Goal: Task Accomplishment & Management: Manage account settings

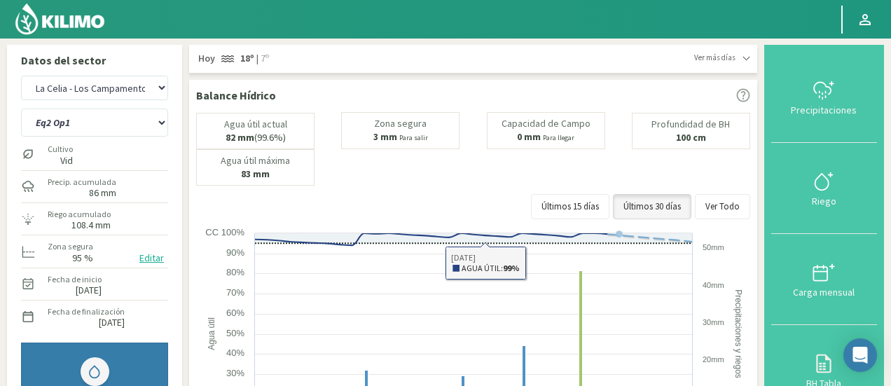
select select "3: Object"
select select "1: Object"
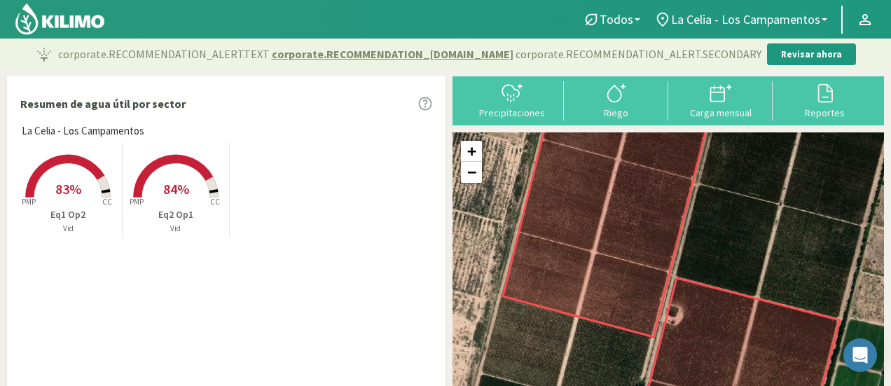
click at [74, 216] on p "Eq1 Op2" at bounding box center [68, 214] width 107 height 15
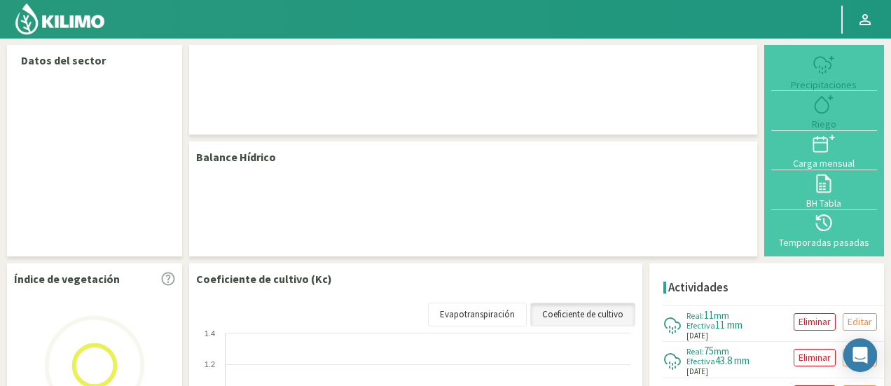
select select "3: Object"
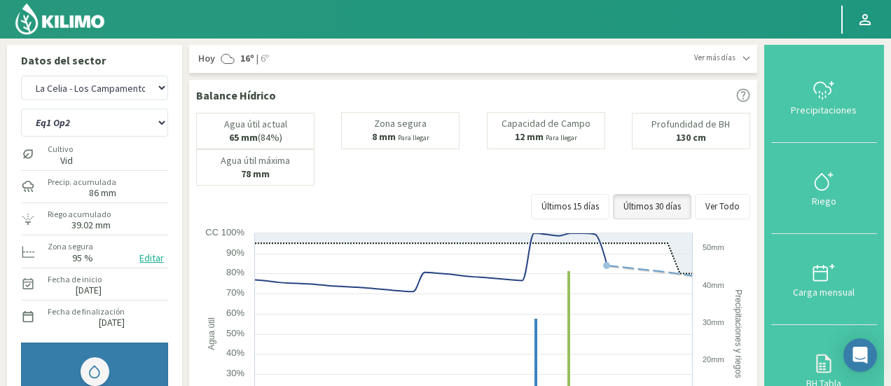
click at [153, 259] on button "Editar" at bounding box center [151, 258] width 33 height 16
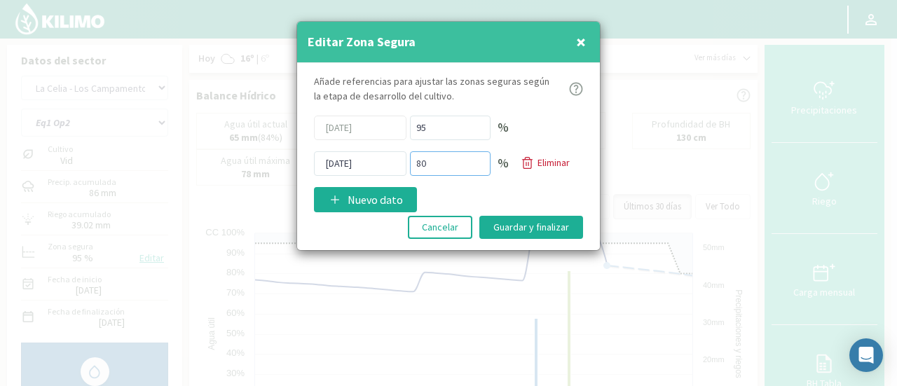
click at [441, 162] on input "80" at bounding box center [450, 163] width 81 height 25
type input "8"
type input "75"
click button "Eliminar" at bounding box center [545, 163] width 59 height 16
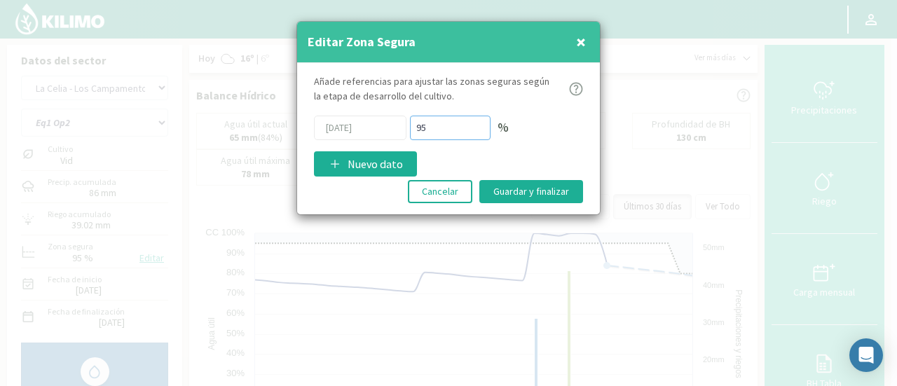
click at [432, 128] on input "95" at bounding box center [450, 128] width 81 height 25
type input "9"
type input "75"
click at [522, 188] on button "Guardar y finalizar" at bounding box center [531, 191] width 104 height 23
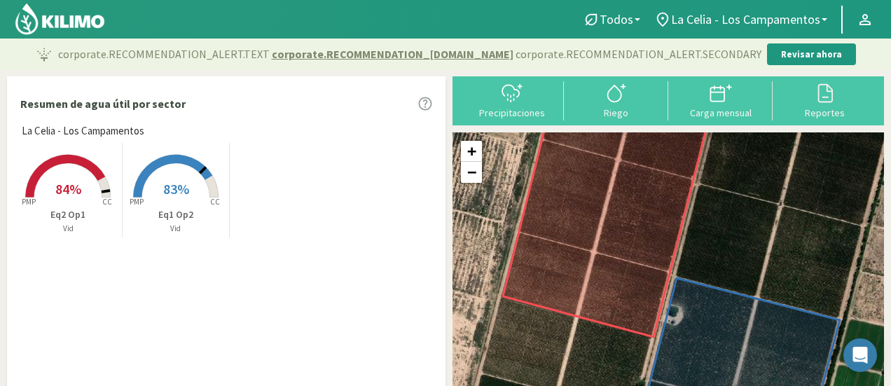
click at [77, 211] on p "Eq2 Op1" at bounding box center [68, 214] width 107 height 15
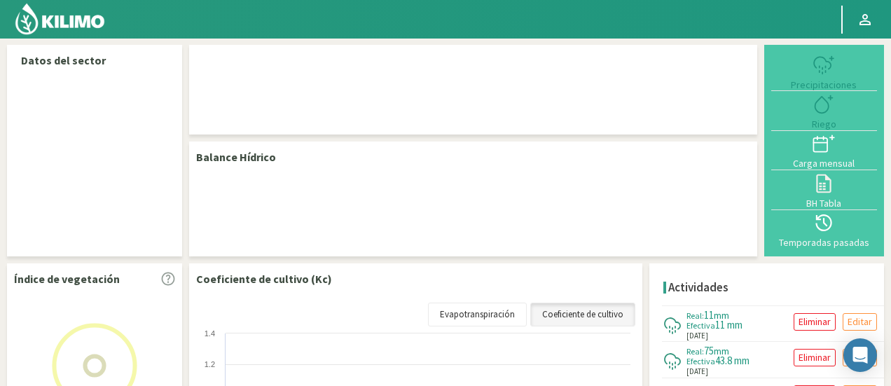
select select "3: Object"
select select "1: Object"
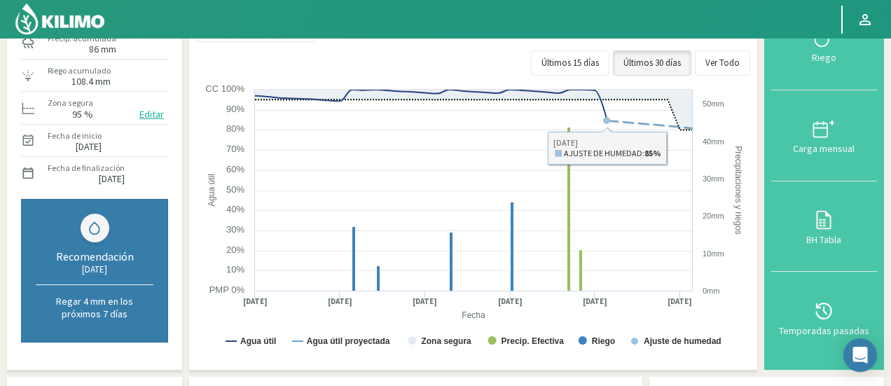
scroll to position [74, 0]
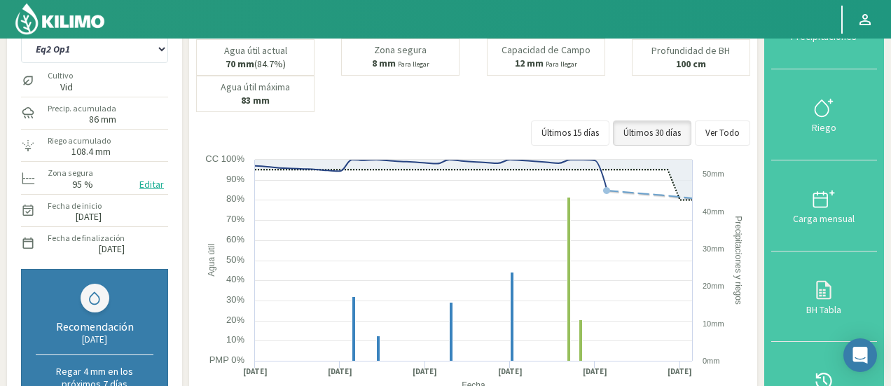
click at [153, 183] on button "Editar" at bounding box center [151, 185] width 33 height 16
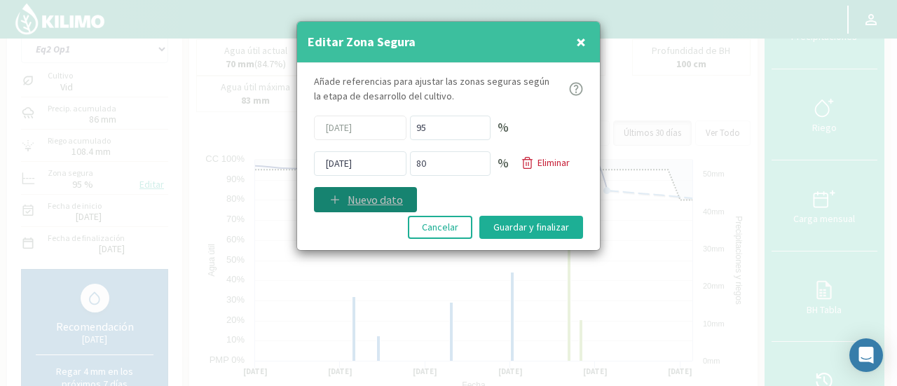
click at [367, 201] on p "Nuevo dato" at bounding box center [375, 199] width 55 height 17
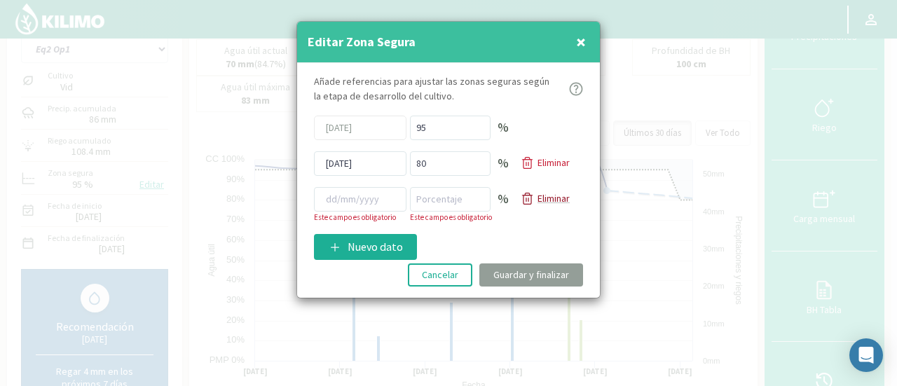
click at [539, 196] on p "Eliminar" at bounding box center [553, 198] width 32 height 15
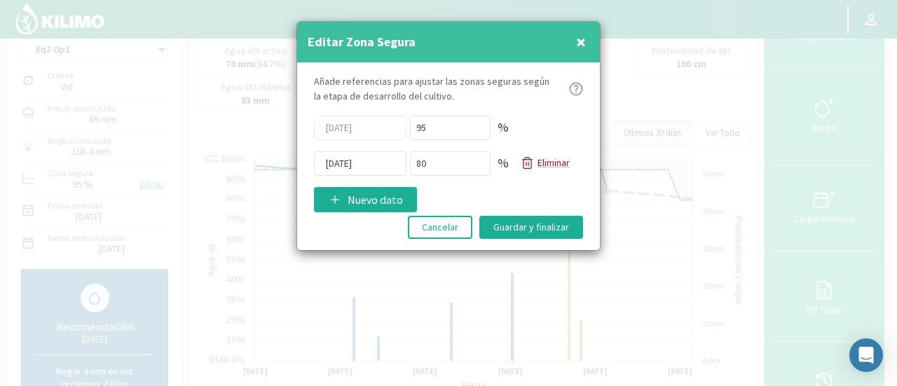
click at [544, 161] on p "Eliminar" at bounding box center [553, 163] width 32 height 15
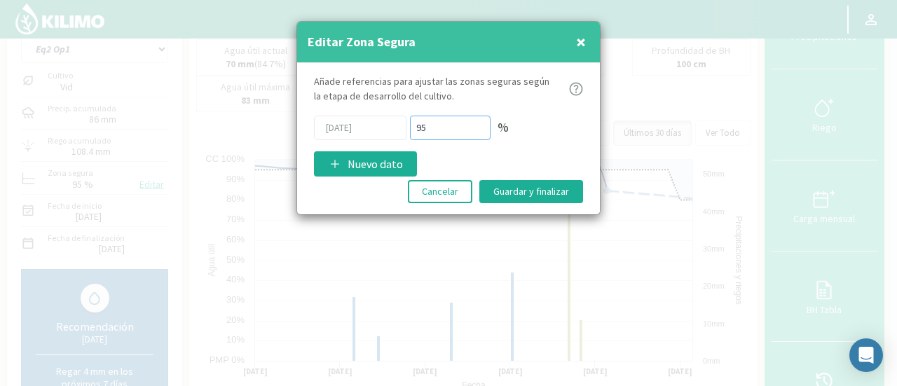
click at [443, 128] on input "95" at bounding box center [450, 128] width 81 height 25
click at [398, 159] on p "Nuevo dato" at bounding box center [375, 164] width 55 height 17
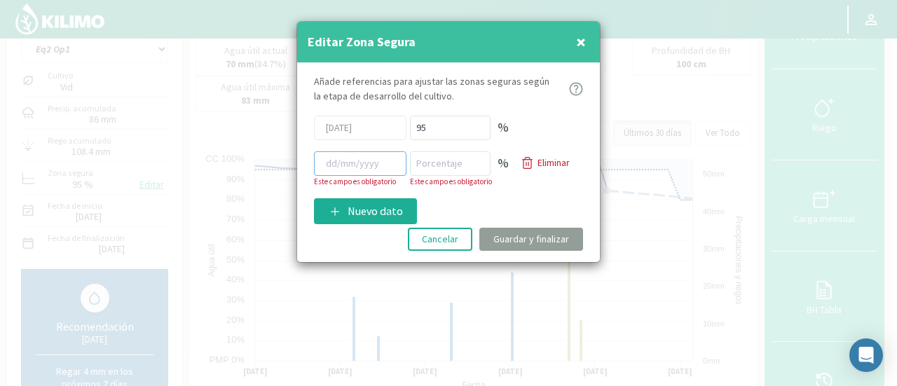
click at [364, 163] on input at bounding box center [360, 163] width 92 height 25
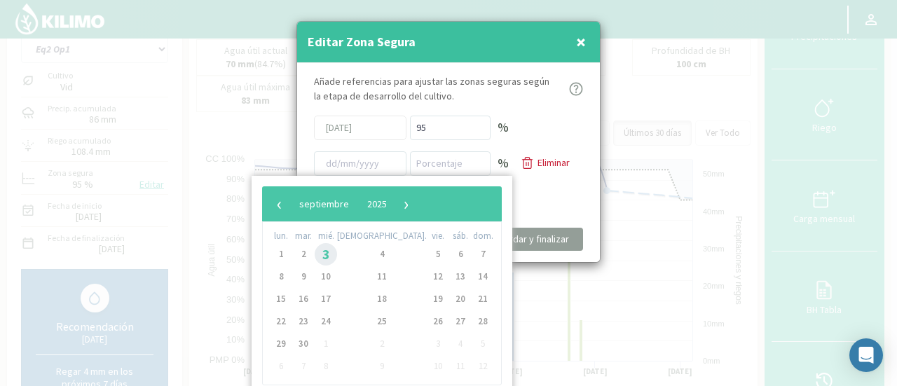
click at [337, 257] on span "3" at bounding box center [326, 254] width 22 height 22
type input "[DATE]"
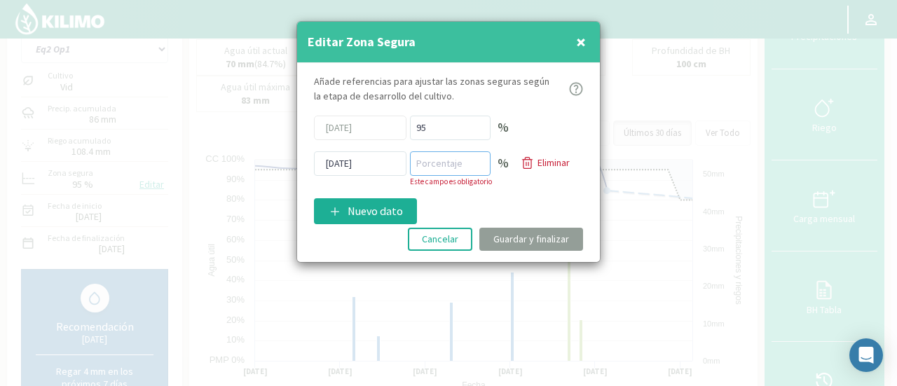
click at [455, 163] on input "number" at bounding box center [450, 163] width 81 height 25
type input "75"
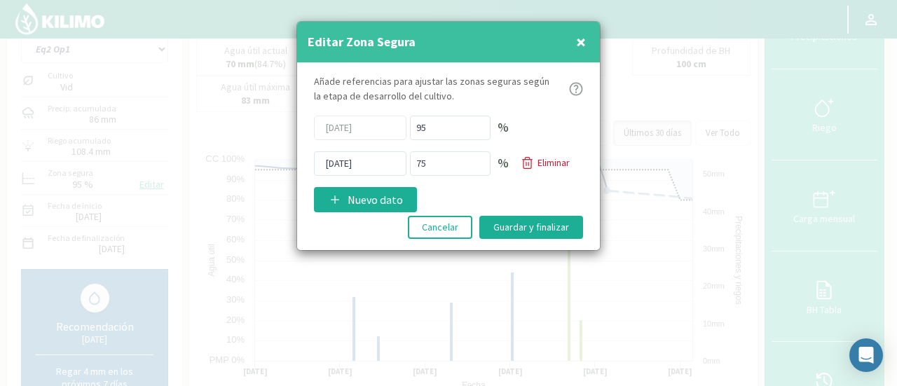
click at [510, 188] on div "Añade referencias para ajustar las zonas seguras [PERSON_NAME] de desarrollo de…" at bounding box center [448, 157] width 303 height 188
click at [537, 230] on button "Guardar y finalizar" at bounding box center [531, 227] width 104 height 23
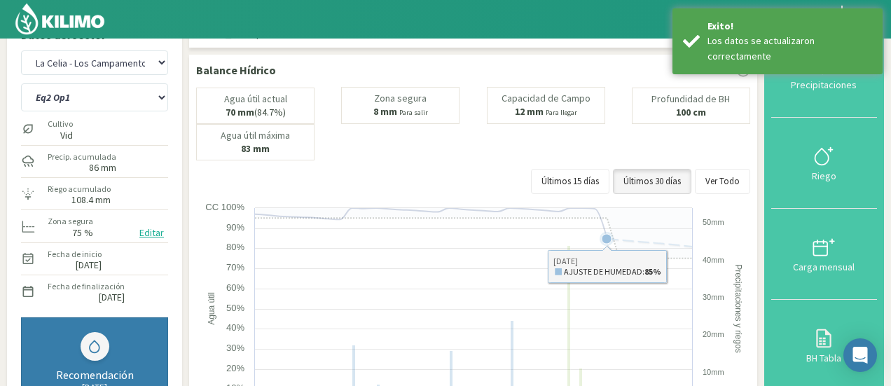
scroll to position [4, 0]
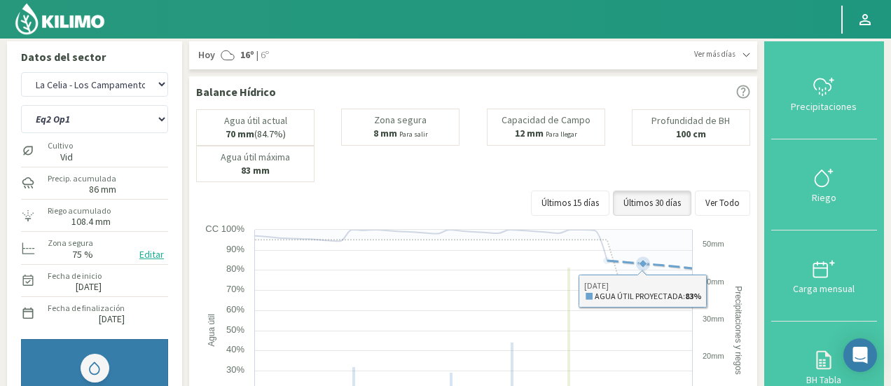
click at [640, 261] on icon at bounding box center [643, 264] width 8 height 8
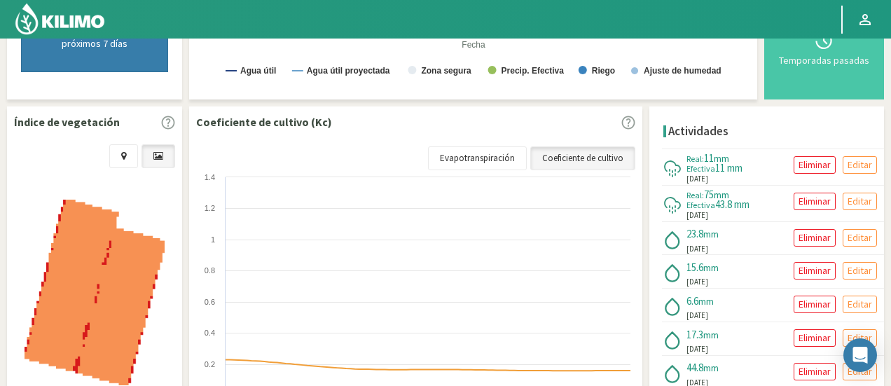
scroll to position [280, 0]
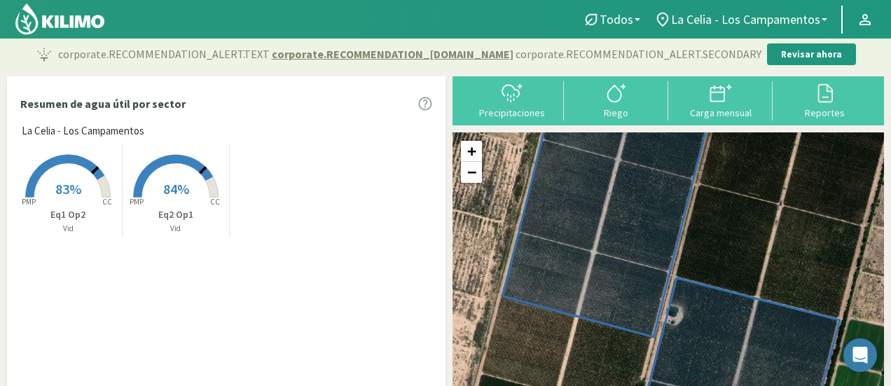
click at [184, 205] on rect at bounding box center [176, 199] width 112 height 112
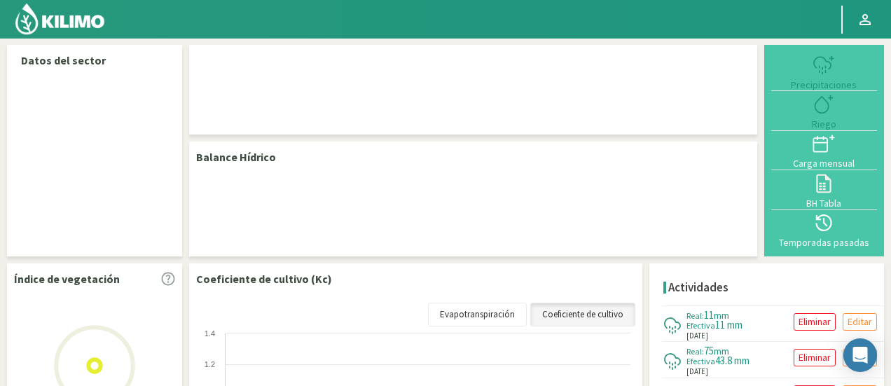
select select "3: Object"
select select "1: Object"
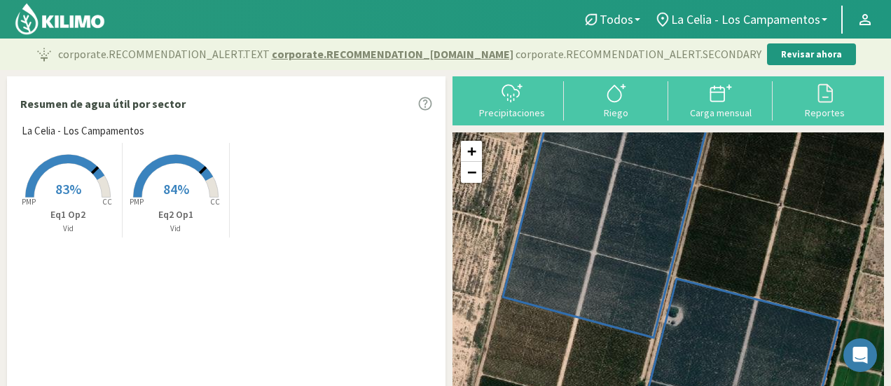
click at [200, 202] on rect at bounding box center [176, 199] width 112 height 112
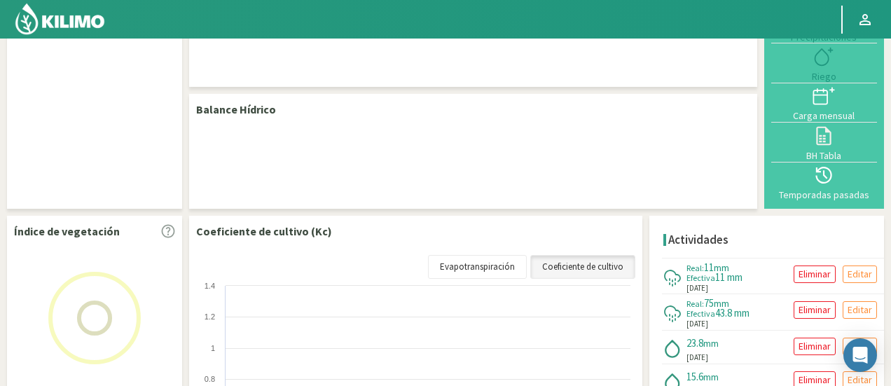
scroll to position [70, 0]
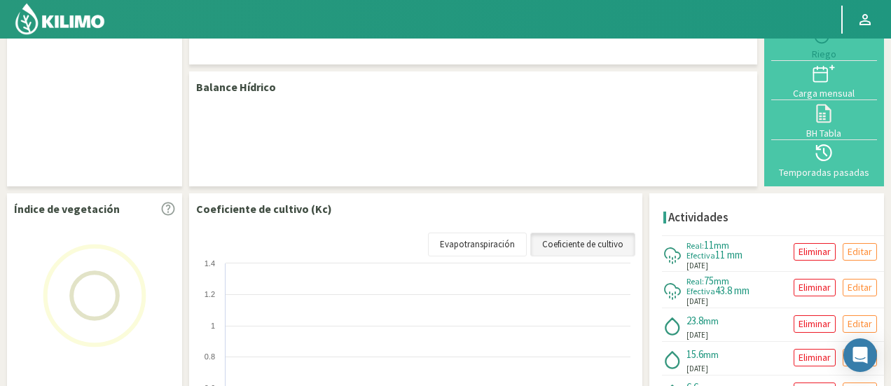
select select "3: Object"
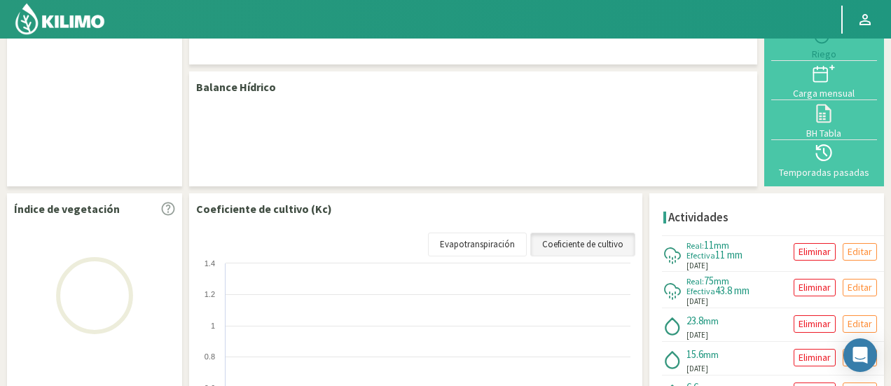
select select "1: Object"
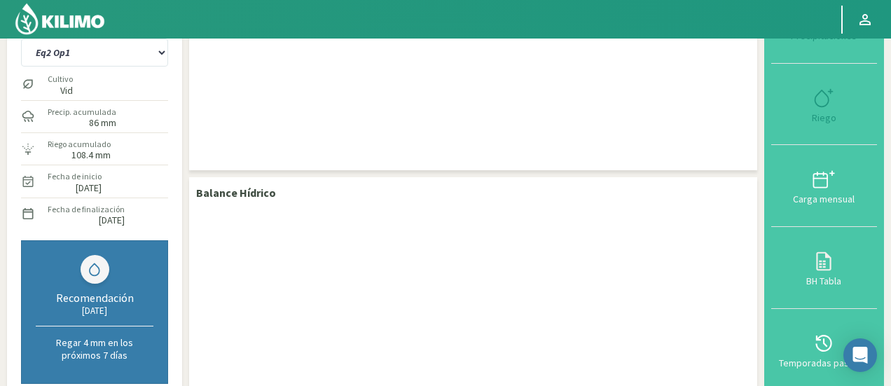
scroll to position [0, 0]
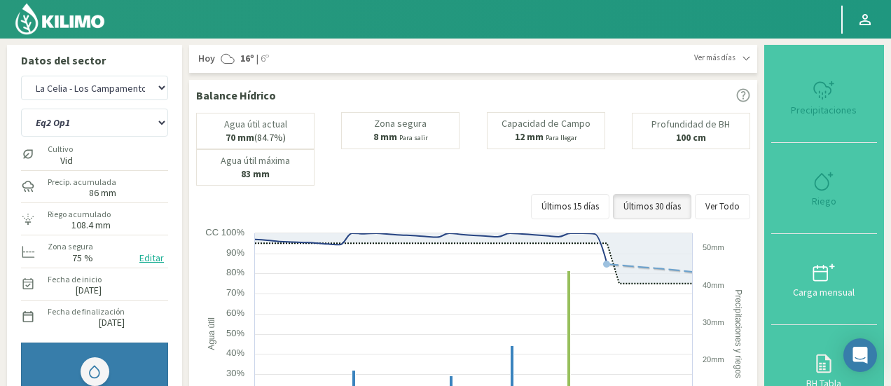
click at [154, 253] on button "Editar" at bounding box center [151, 258] width 33 height 16
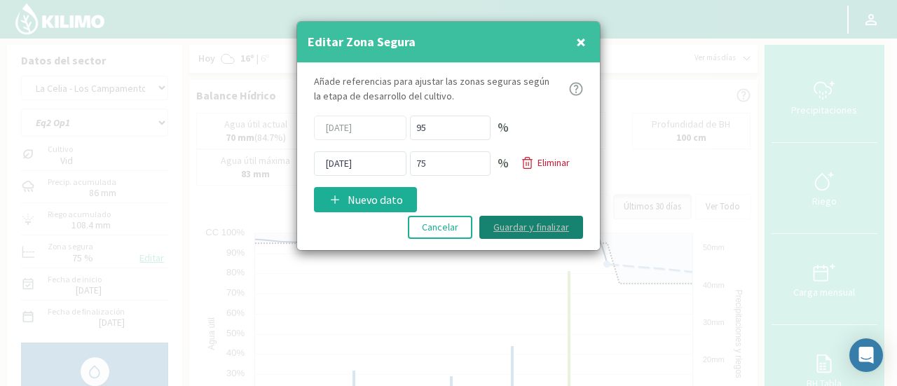
click at [540, 227] on button "Guardar y finalizar" at bounding box center [531, 227] width 104 height 23
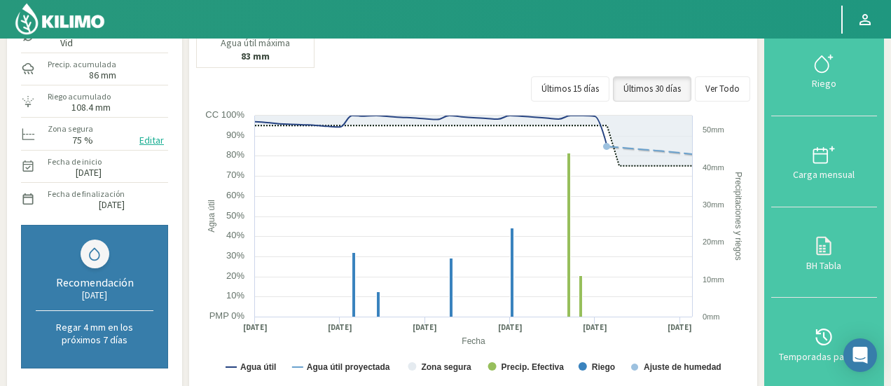
scroll to position [140, 0]
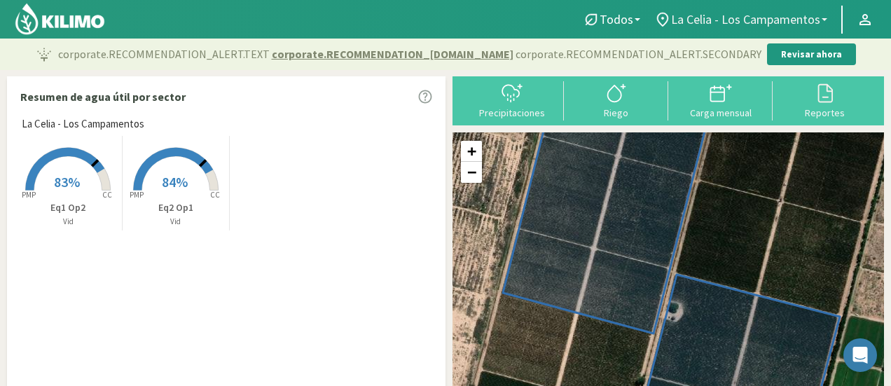
click at [825, 21] on link "La Celia - Los Campamentos" at bounding box center [740, 19] width 187 height 27
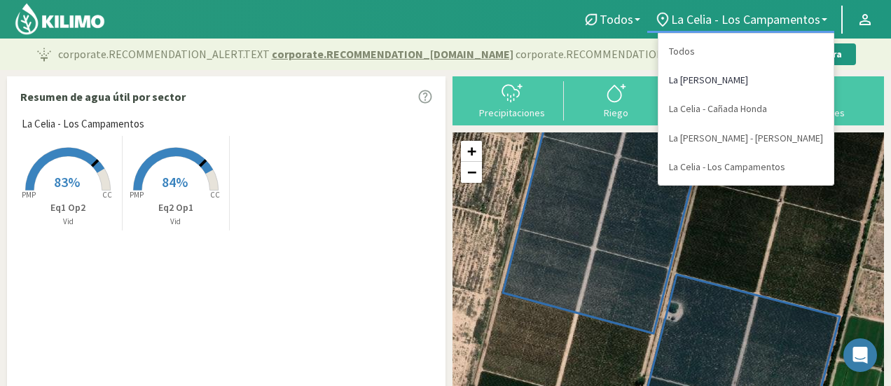
click at [781, 81] on link "La [PERSON_NAME]" at bounding box center [746, 80] width 175 height 29
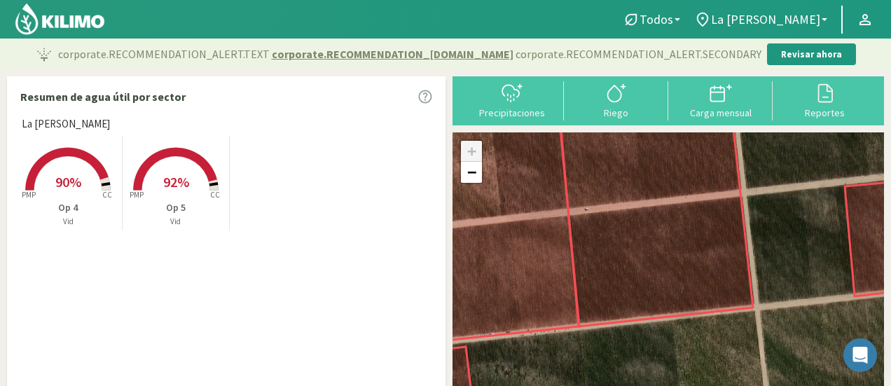
click at [81, 186] on rect at bounding box center [68, 192] width 112 height 112
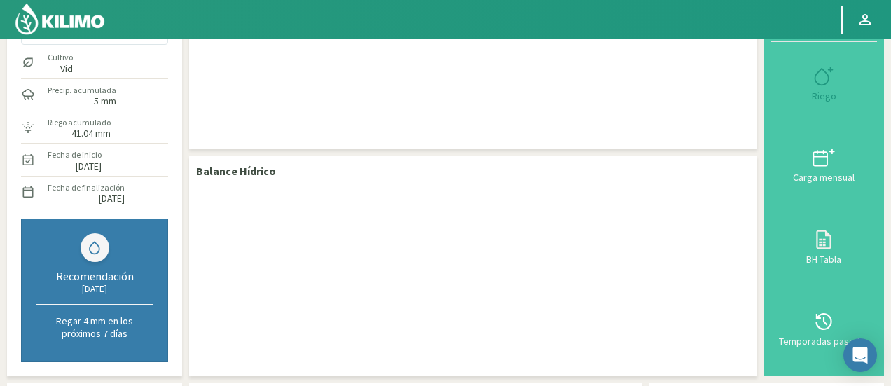
scroll to position [70, 0]
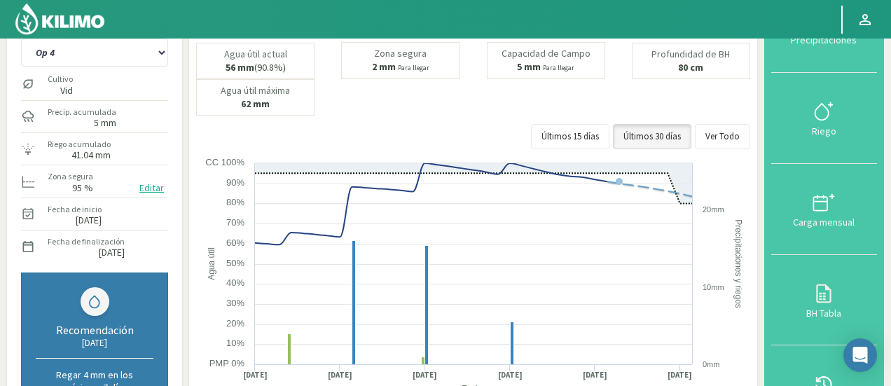
click at [147, 185] on button "Editar" at bounding box center [151, 188] width 33 height 16
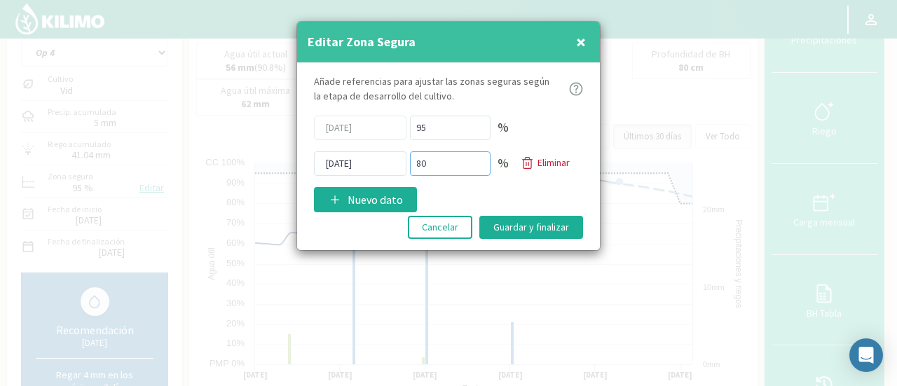
click at [433, 165] on input "80" at bounding box center [450, 163] width 81 height 25
click at [551, 158] on p "Eliminar" at bounding box center [553, 163] width 32 height 15
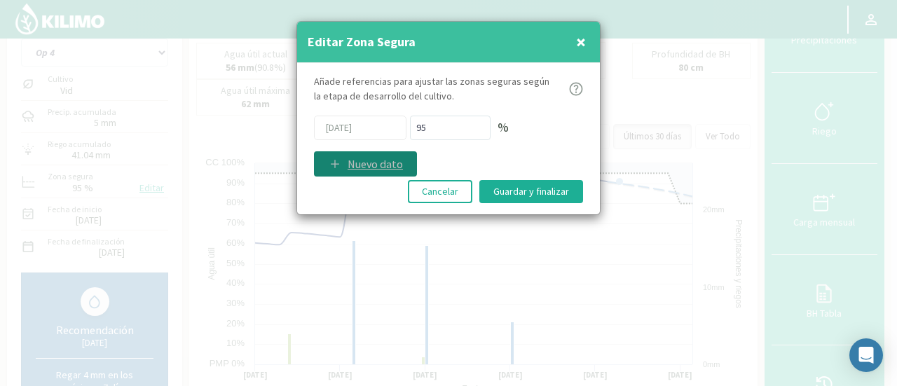
click at [376, 160] on p "Nuevo dato" at bounding box center [375, 164] width 55 height 17
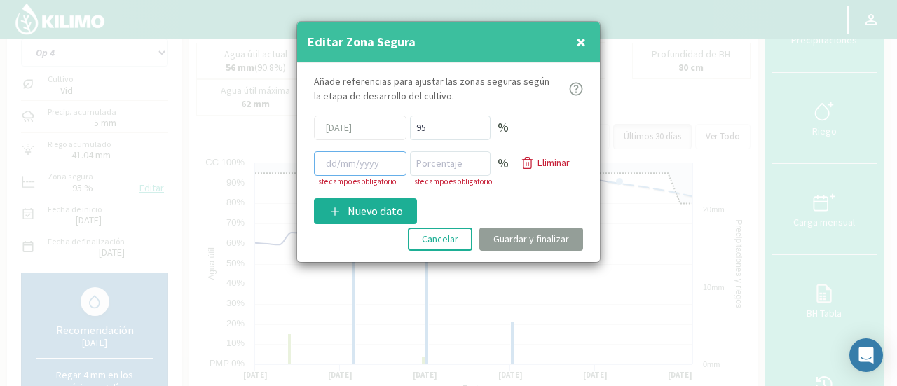
click at [369, 161] on input at bounding box center [360, 163] width 92 height 25
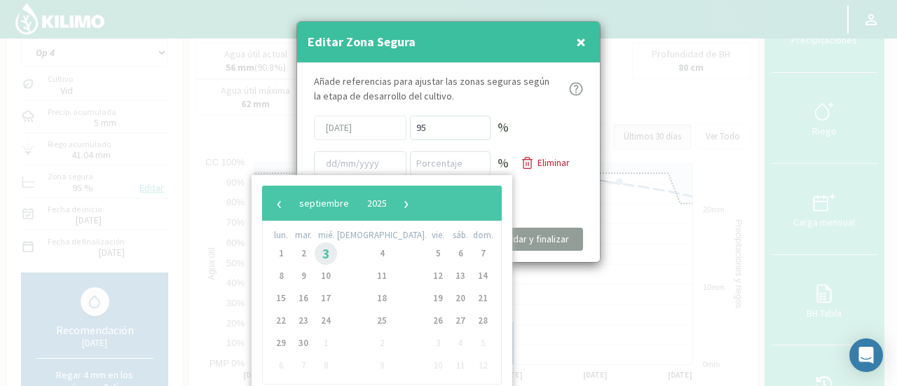
click at [333, 250] on span "3" at bounding box center [326, 253] width 22 height 22
type input "[DATE]"
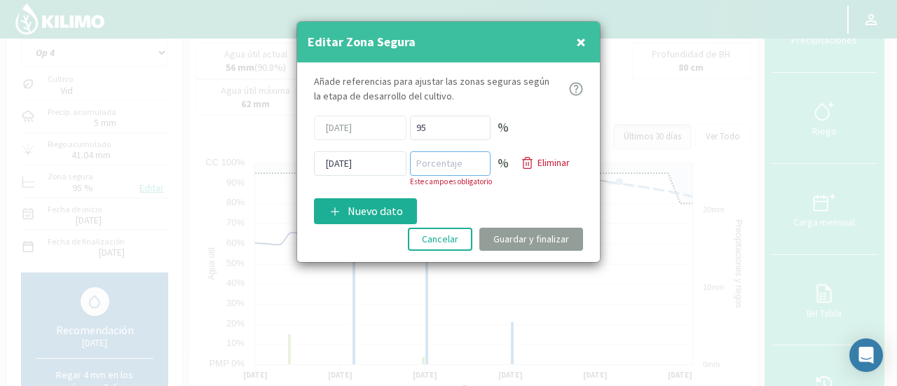
click at [437, 161] on input "number" at bounding box center [450, 163] width 81 height 25
type input "75"
click at [472, 202] on div "Añade referencias para ajustar las zonas seguras según la etapa de desarrollo d…" at bounding box center [448, 162] width 303 height 199
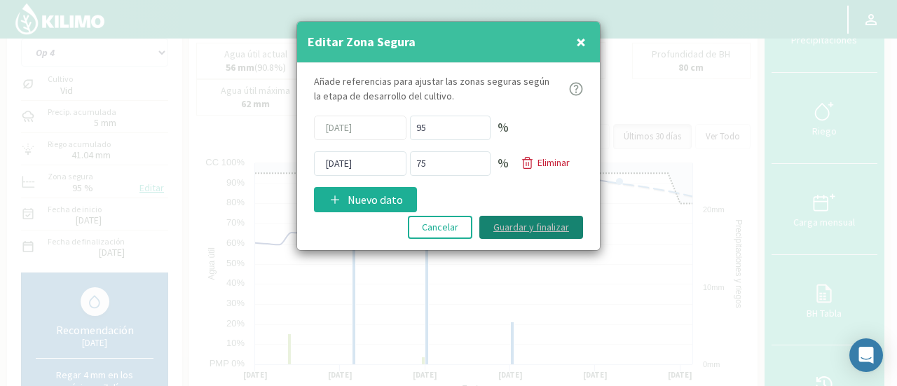
click at [519, 228] on button "Guardar y finalizar" at bounding box center [531, 227] width 104 height 23
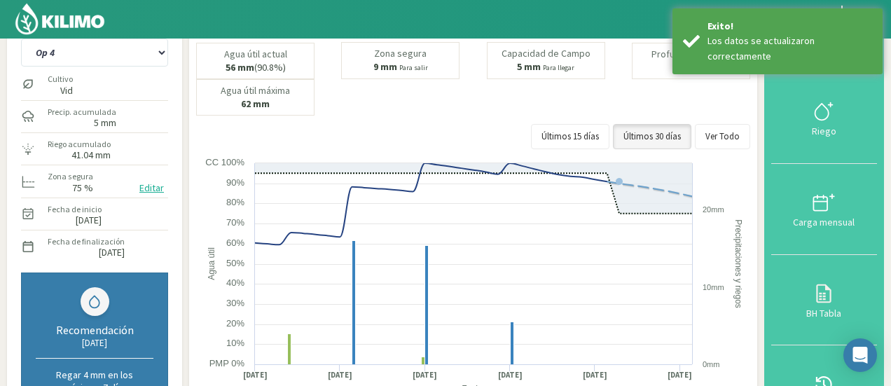
scroll to position [0, 0]
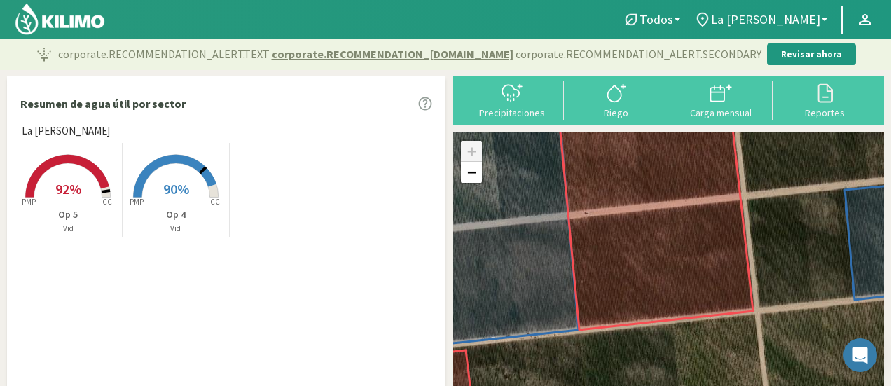
click at [65, 177] on rect at bounding box center [68, 199] width 112 height 112
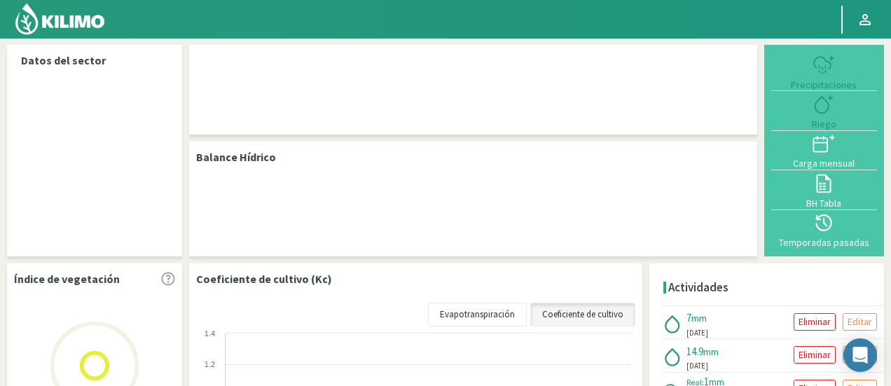
select select "1: Object"
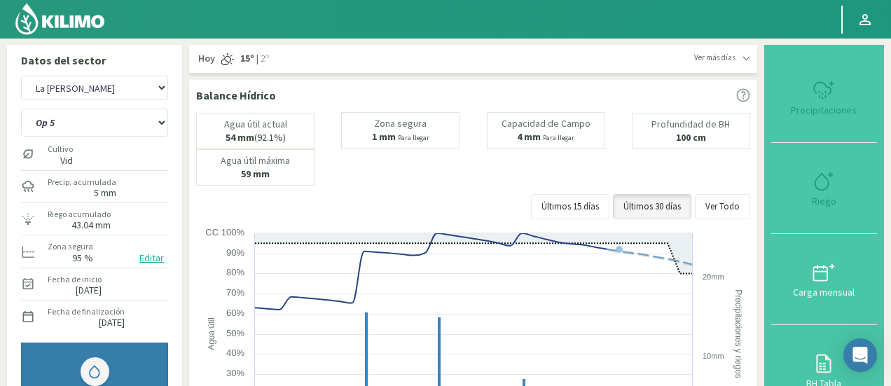
click at [146, 264] on button "Editar" at bounding box center [151, 258] width 33 height 16
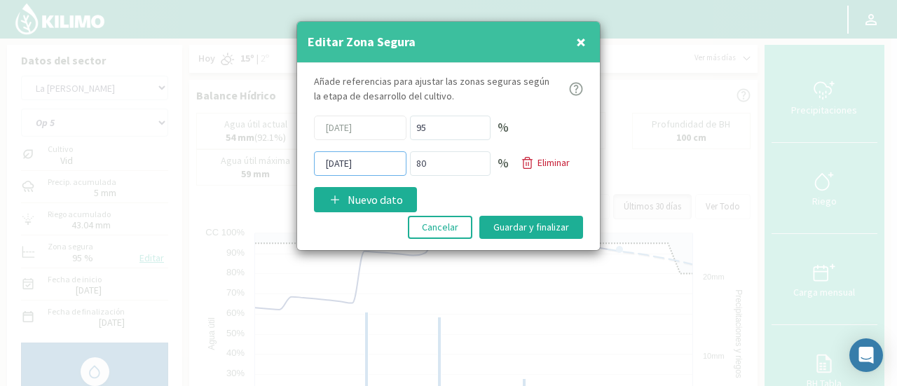
click at [363, 170] on input "[DATE]" at bounding box center [360, 163] width 92 height 25
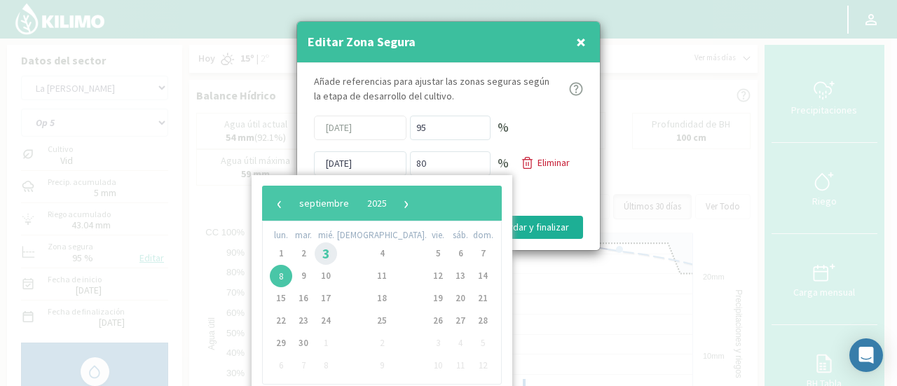
click at [337, 256] on span "3" at bounding box center [326, 253] width 22 height 22
type input "[DATE]"
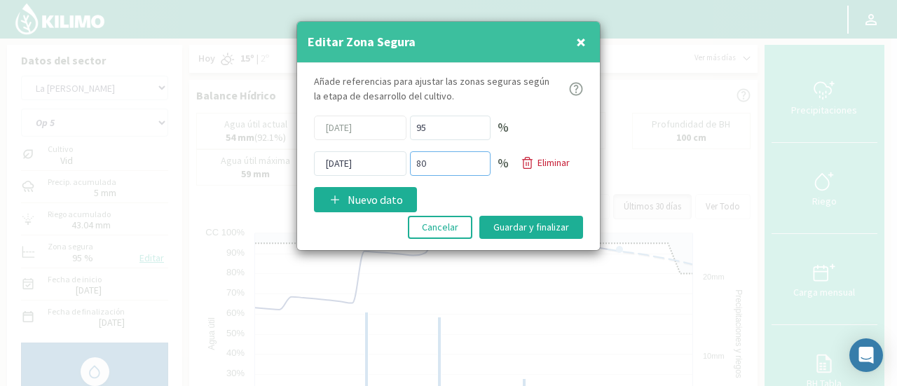
click at [433, 165] on input "80" at bounding box center [450, 163] width 81 height 25
type input "8"
type input "75"
click at [513, 224] on button "Guardar y finalizar" at bounding box center [531, 227] width 104 height 23
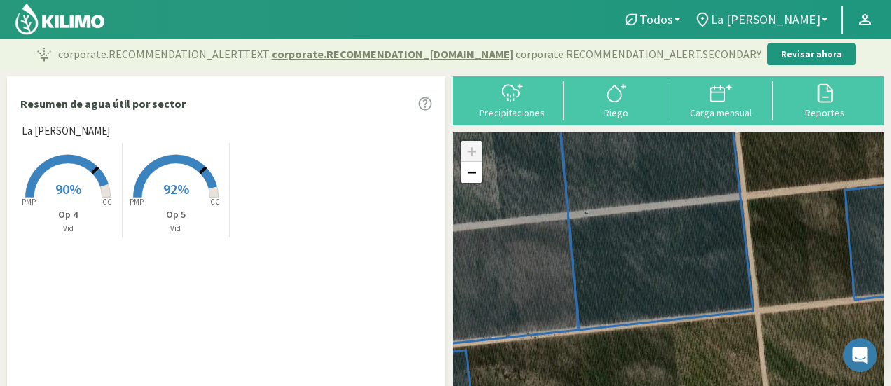
click at [825, 17] on link "La [PERSON_NAME]" at bounding box center [760, 19] width 147 height 27
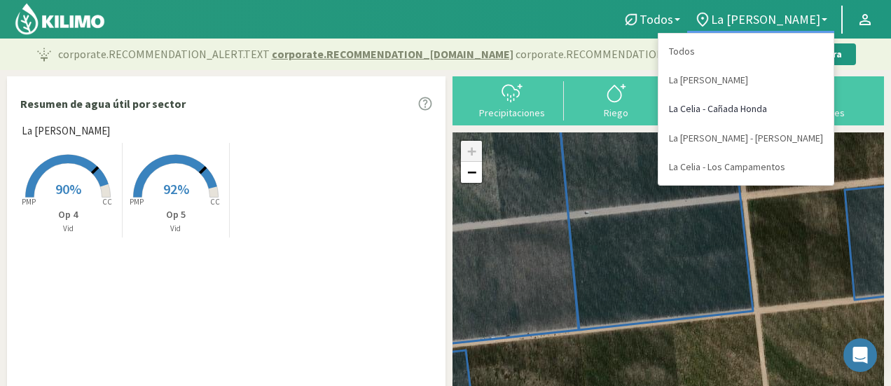
click at [784, 107] on link "La Celia - Cañada Honda" at bounding box center [746, 109] width 175 height 29
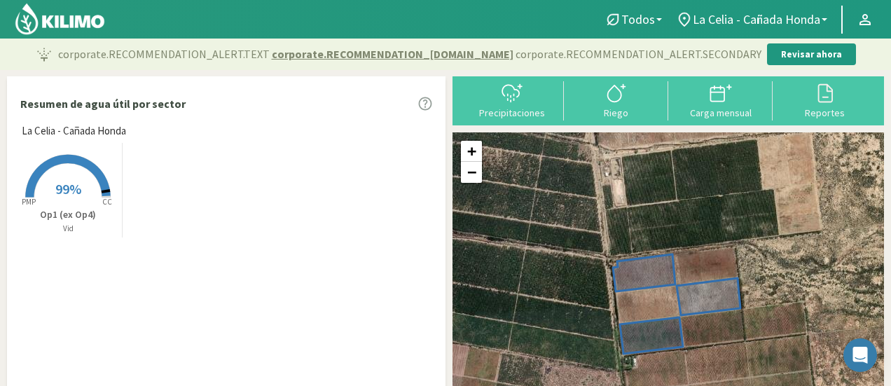
click at [69, 188] on span "99%" at bounding box center [68, 189] width 26 height 18
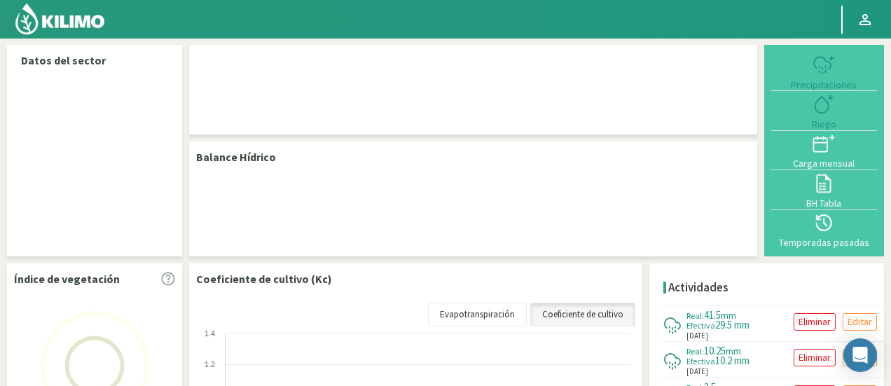
select select "1: Object"
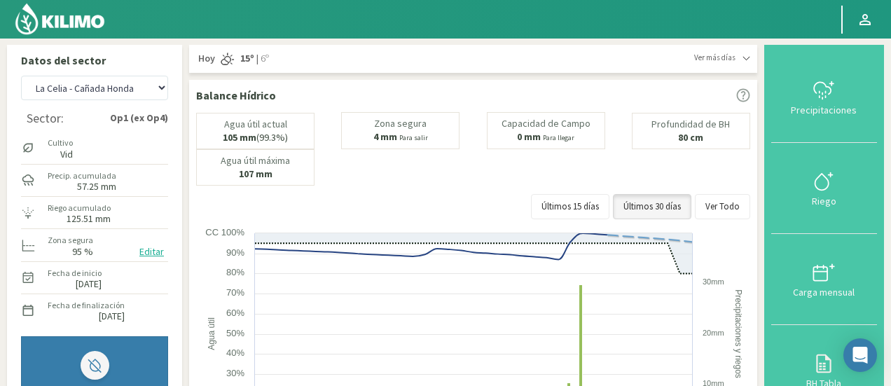
click at [161, 251] on button "Editar" at bounding box center [151, 252] width 33 height 16
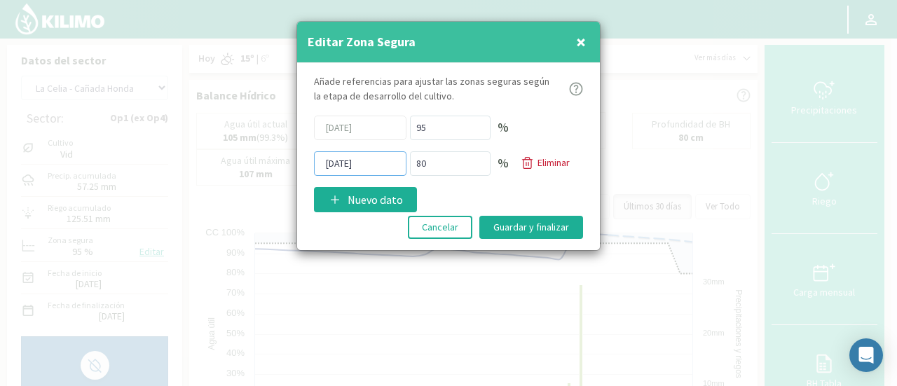
click at [336, 167] on input "[DATE]" at bounding box center [360, 163] width 92 height 25
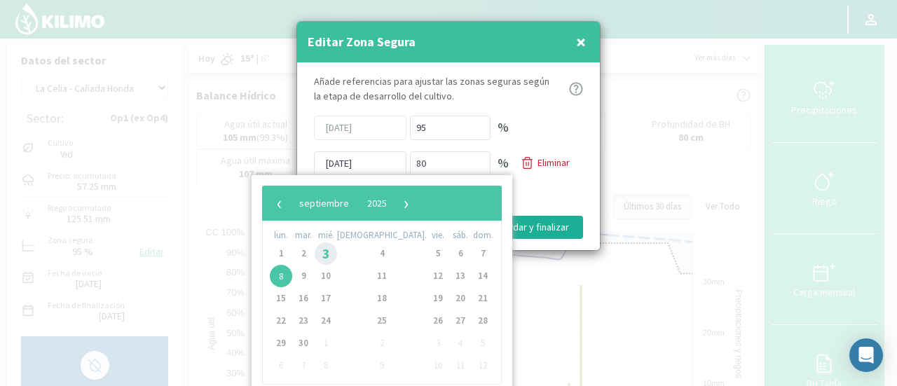
click at [335, 254] on span "3" at bounding box center [326, 253] width 22 height 22
type input "[DATE]"
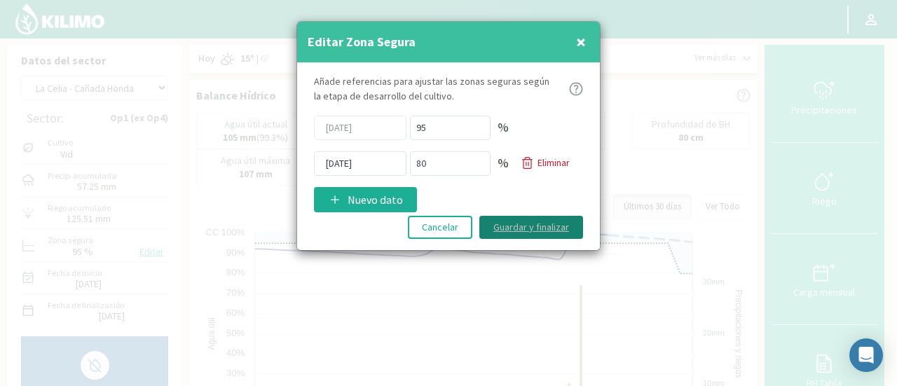
click at [528, 224] on button "Guardar y finalizar" at bounding box center [531, 227] width 104 height 23
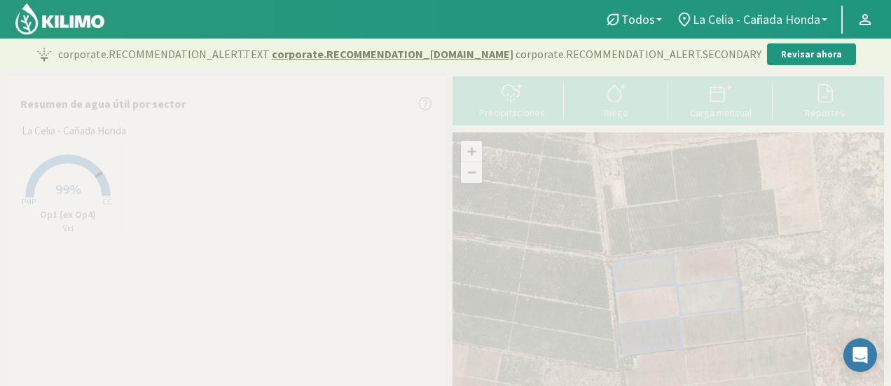
click at [823, 19] on b at bounding box center [825, 19] width 6 height 3
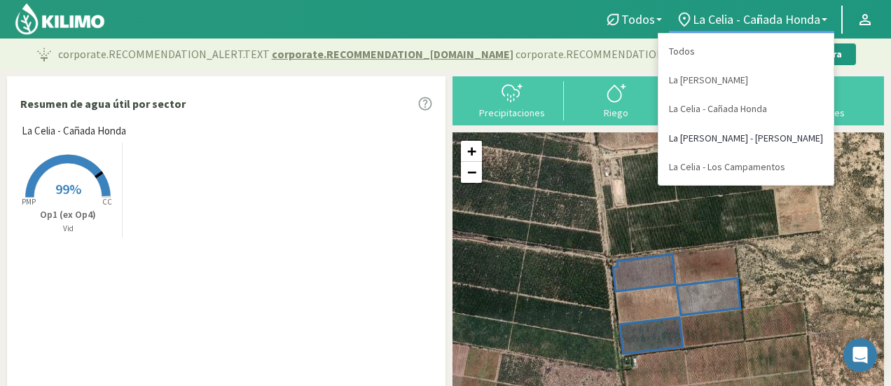
click at [800, 139] on link "La [PERSON_NAME]" at bounding box center [746, 138] width 175 height 29
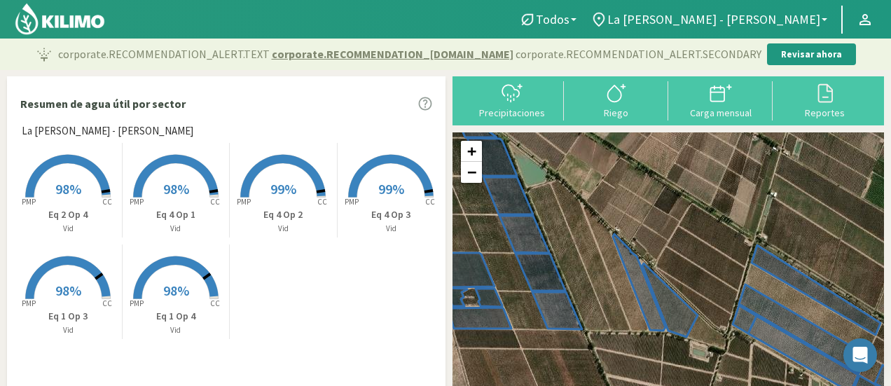
click at [76, 207] on p "Eq 2 Op 4" at bounding box center [68, 214] width 107 height 15
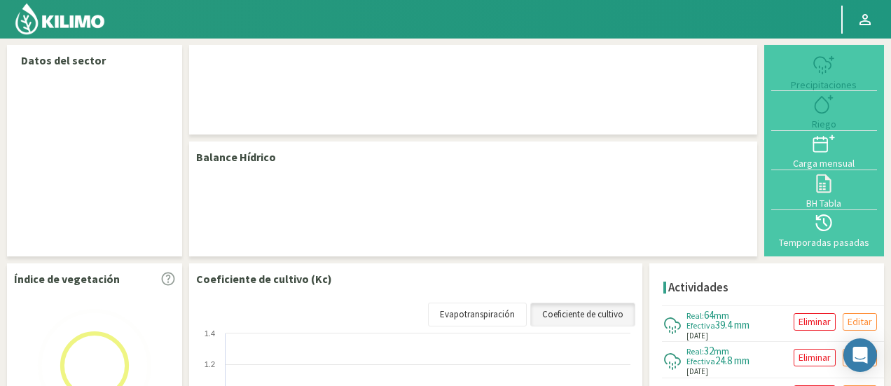
select select "2: Object"
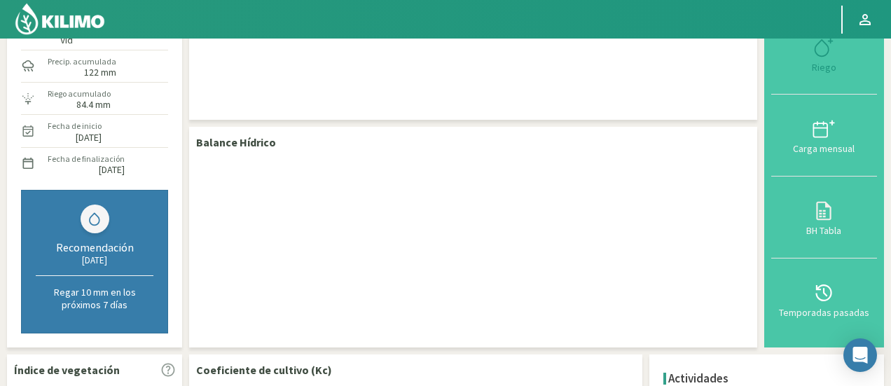
scroll to position [140, 0]
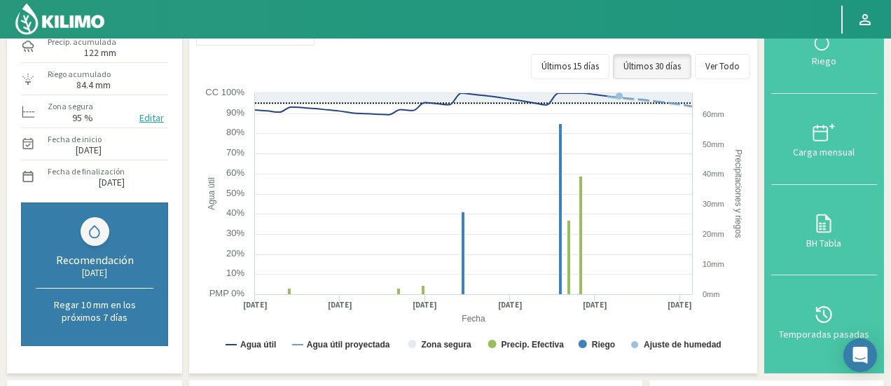
click at [152, 117] on button "Editar" at bounding box center [151, 118] width 33 height 16
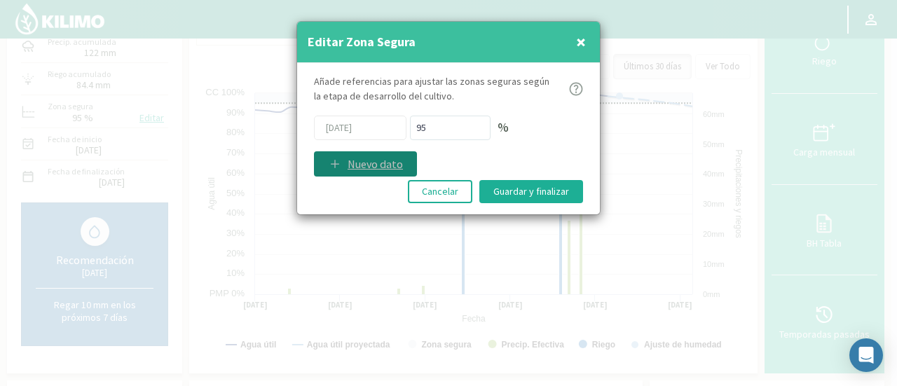
click at [356, 163] on p "Nuevo dato" at bounding box center [375, 164] width 55 height 17
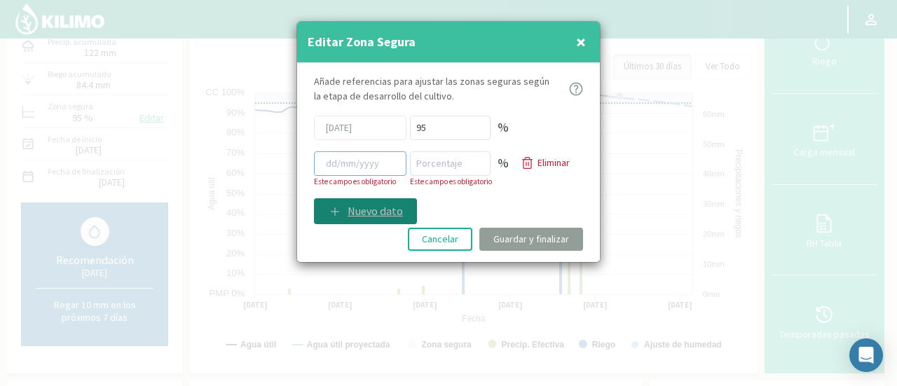
click at [356, 163] on input at bounding box center [360, 163] width 92 height 25
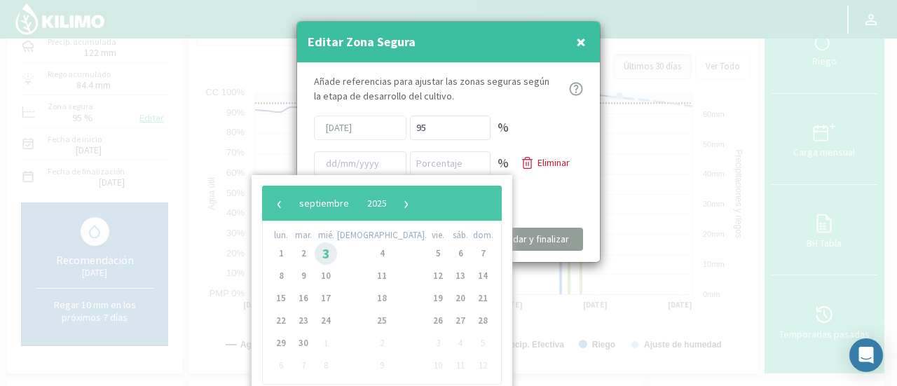
click at [332, 254] on span "3" at bounding box center [326, 253] width 22 height 22
type input "[DATE]"
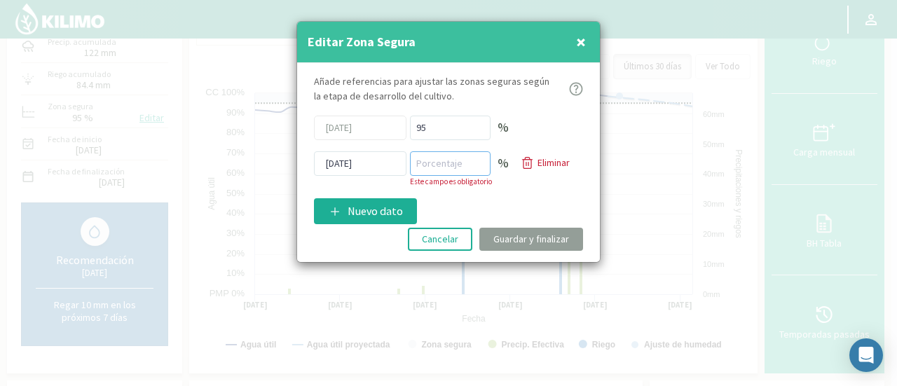
click at [451, 167] on input "number" at bounding box center [450, 163] width 81 height 25
type input "75"
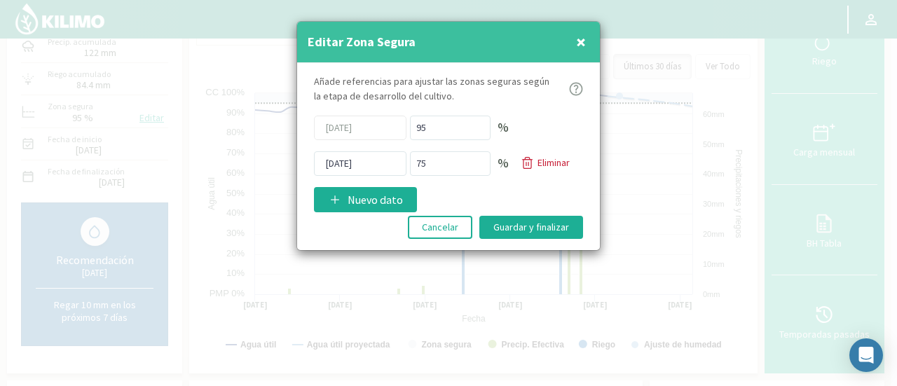
click at [482, 206] on div "Añade referencias para ajustar las zonas seguras [PERSON_NAME] de desarrollo de…" at bounding box center [448, 157] width 303 height 188
click at [518, 226] on button "Guardar y finalizar" at bounding box center [531, 227] width 104 height 23
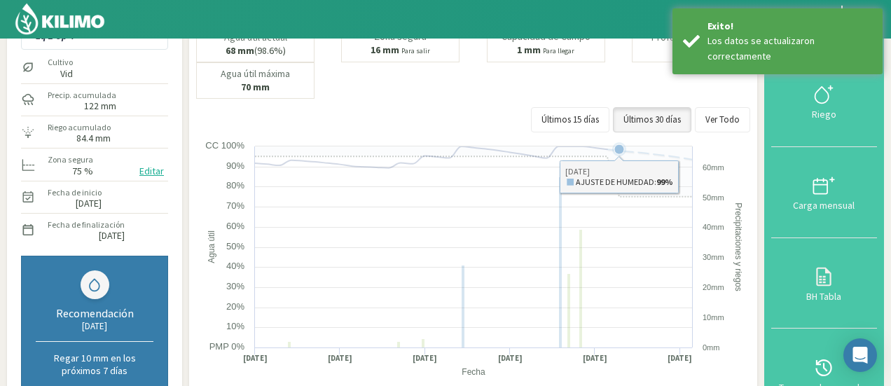
scroll to position [0, 0]
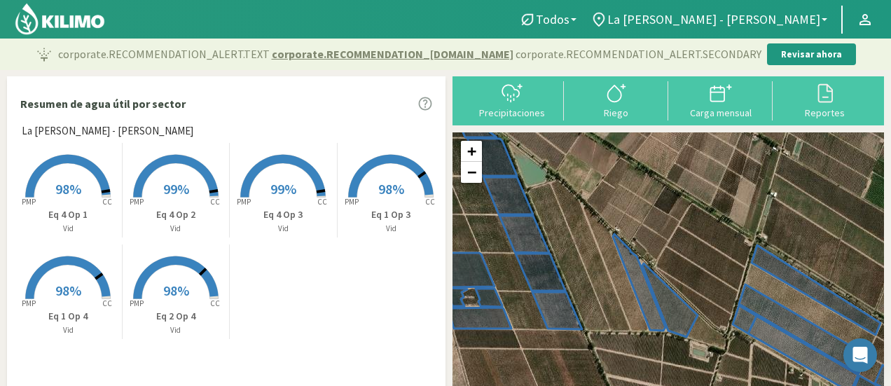
click at [60, 188] on span "98%" at bounding box center [68, 189] width 26 height 18
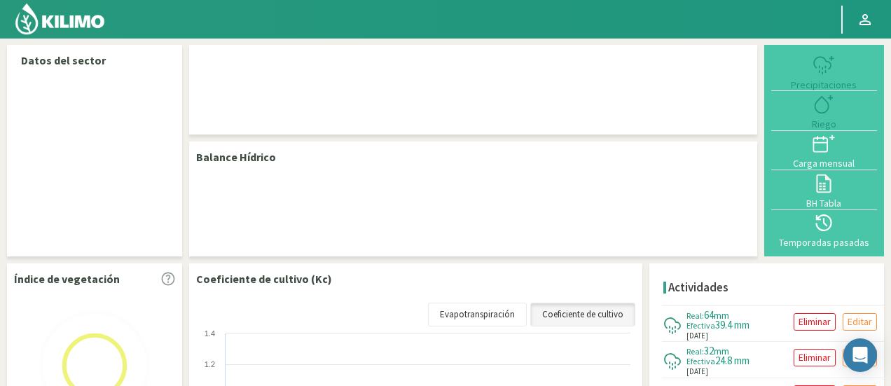
select select "2: Object"
select select "3: Object"
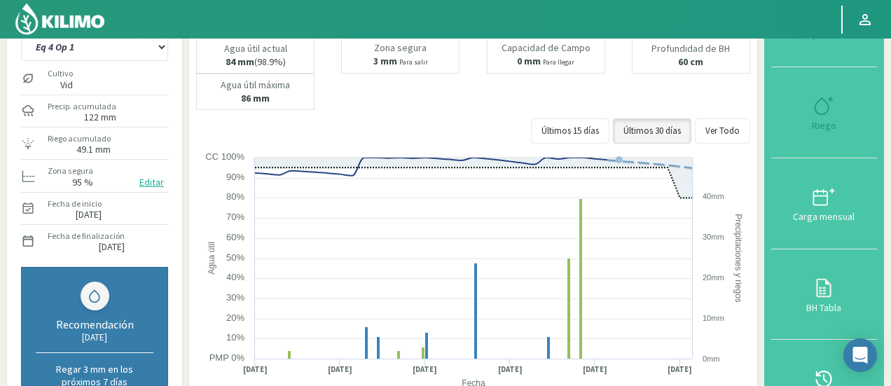
scroll to position [70, 0]
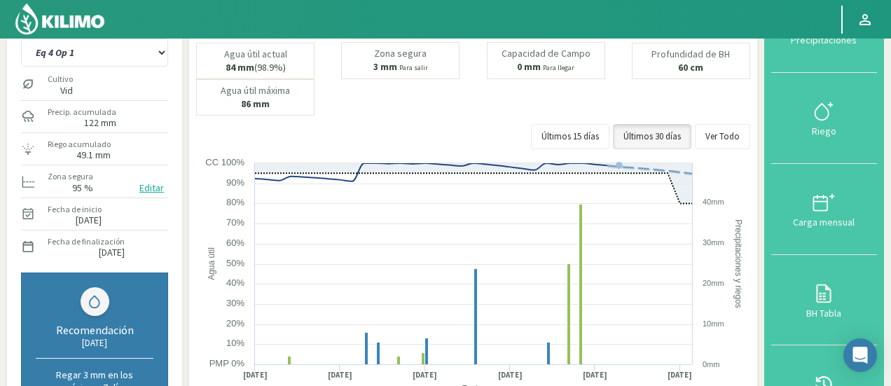
click at [151, 186] on button "Editar" at bounding box center [151, 188] width 33 height 16
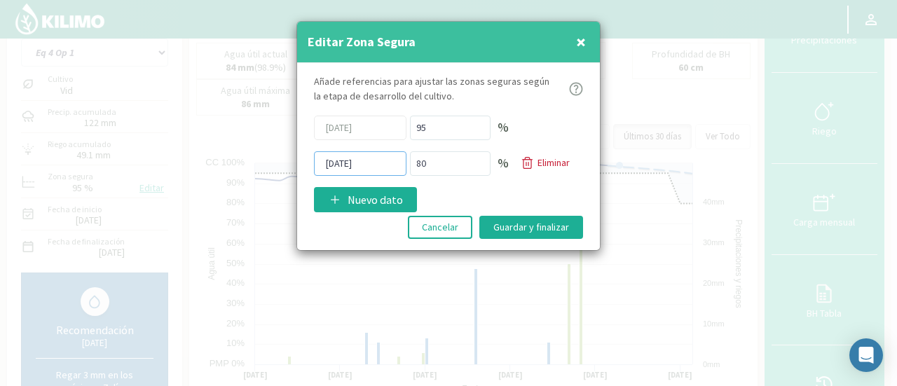
click at [355, 161] on input "[DATE]" at bounding box center [360, 163] width 92 height 25
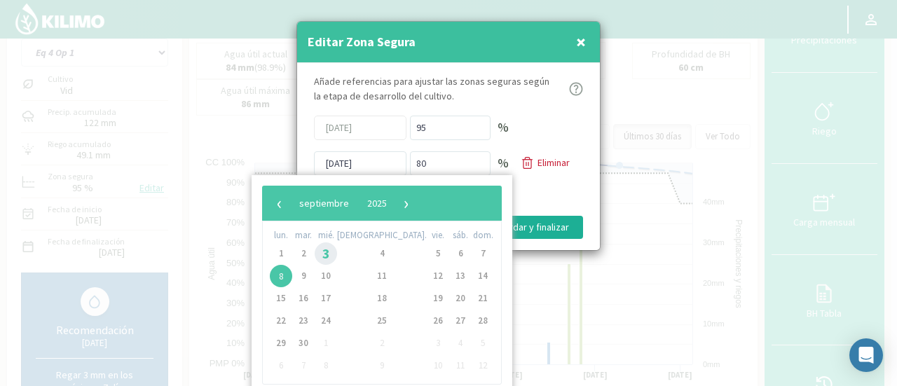
click at [329, 251] on span "3" at bounding box center [326, 253] width 22 height 22
type input "[DATE]"
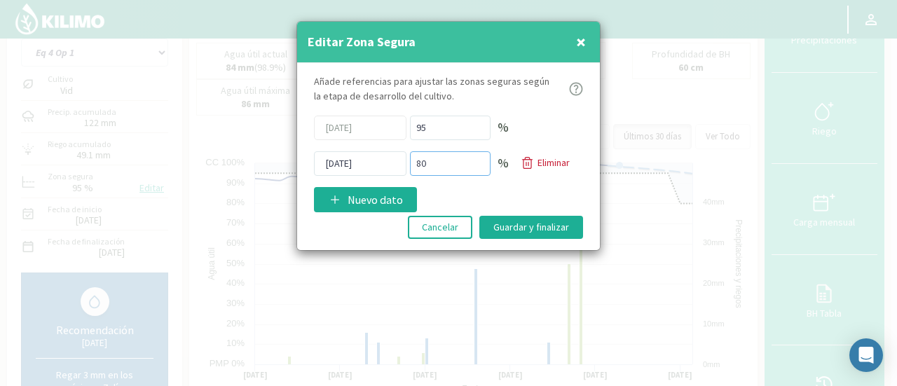
click at [431, 164] on input "80" at bounding box center [450, 163] width 81 height 25
type input "8"
type input "75"
click at [523, 224] on button "Guardar y finalizar" at bounding box center [531, 227] width 104 height 23
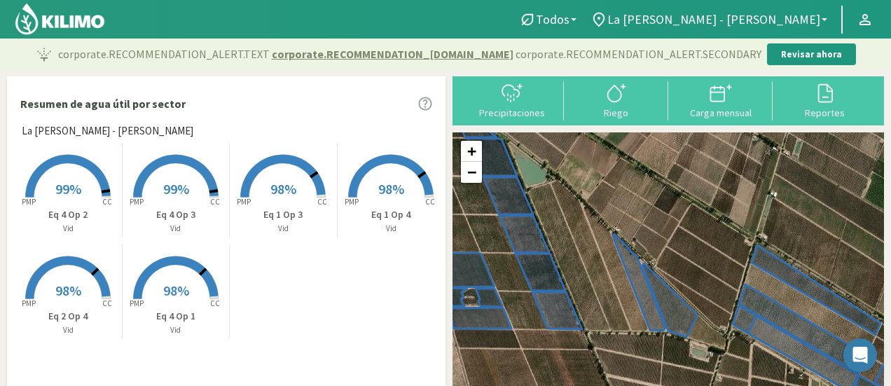
click at [66, 209] on p "Eq 4 Op 2" at bounding box center [68, 214] width 107 height 15
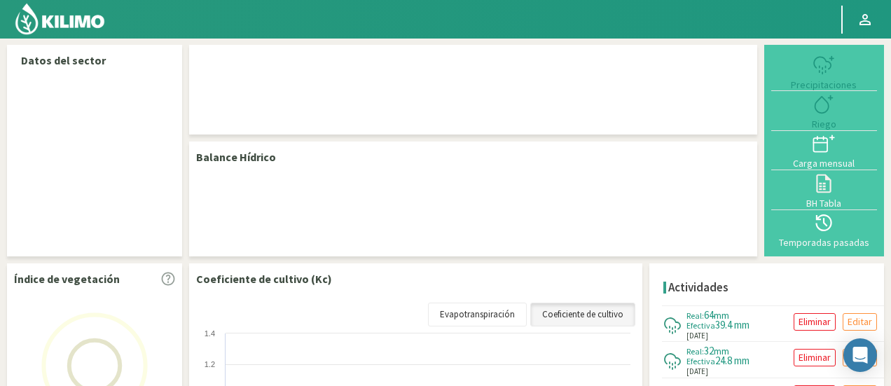
select select "2: Object"
select select "4: Object"
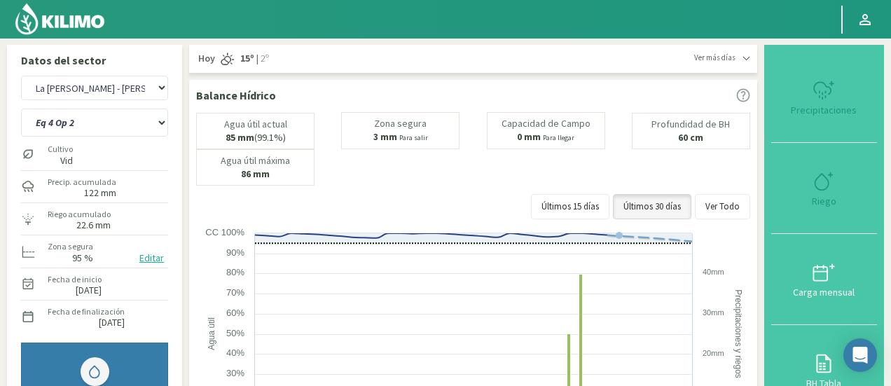
click at [149, 260] on button "Editar" at bounding box center [151, 258] width 33 height 16
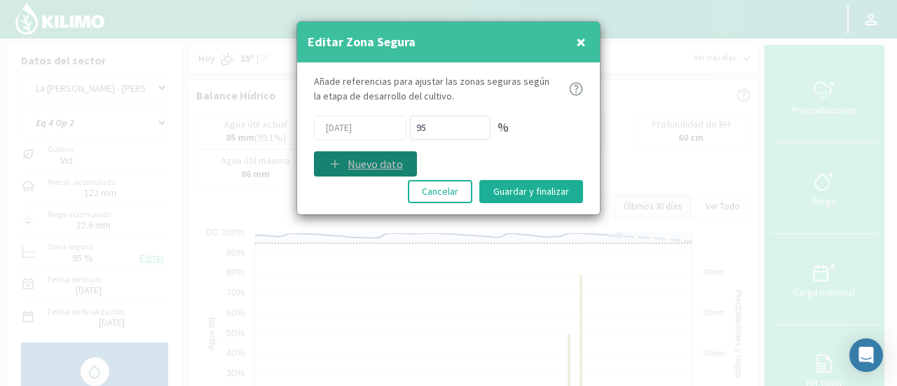
click at [371, 162] on p "Nuevo dato" at bounding box center [375, 164] width 55 height 17
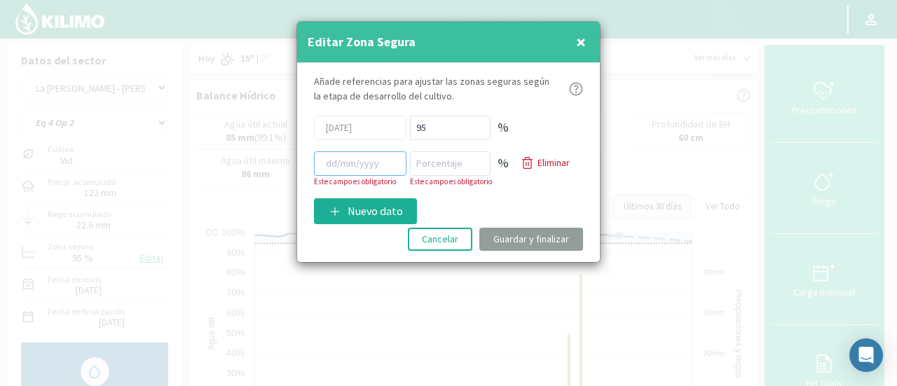
click at [357, 163] on input at bounding box center [360, 163] width 92 height 25
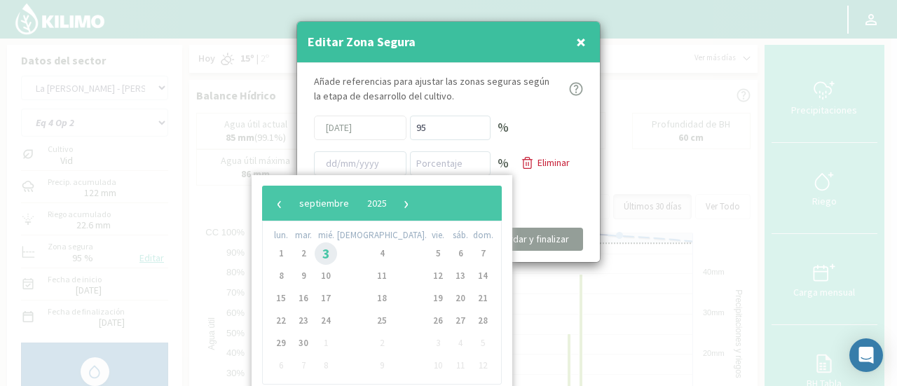
click at [332, 253] on span "3" at bounding box center [326, 253] width 22 height 22
type input "[DATE]"
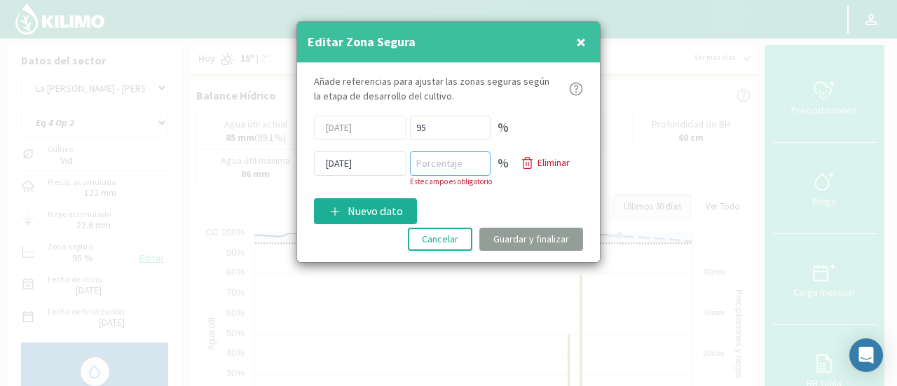
click at [439, 162] on input "number" at bounding box center [450, 163] width 81 height 25
type input "75"
click at [473, 203] on div "Añade referencias para ajustar las zonas seguras según la etapa de desarrollo d…" at bounding box center [448, 162] width 303 height 199
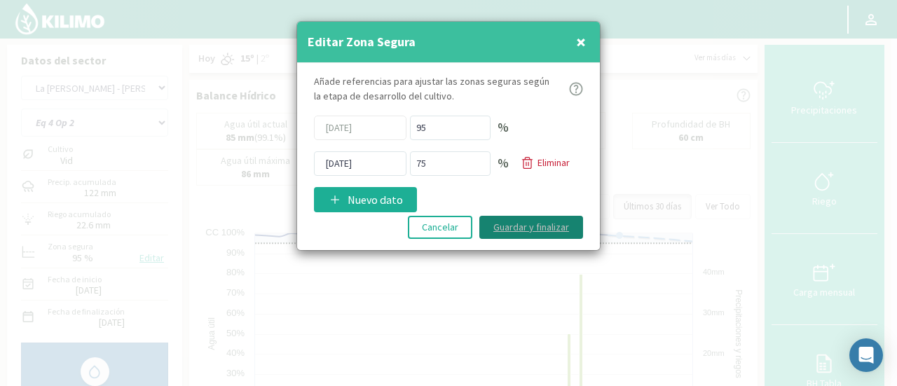
click at [510, 224] on button "Guardar y finalizar" at bounding box center [531, 227] width 104 height 23
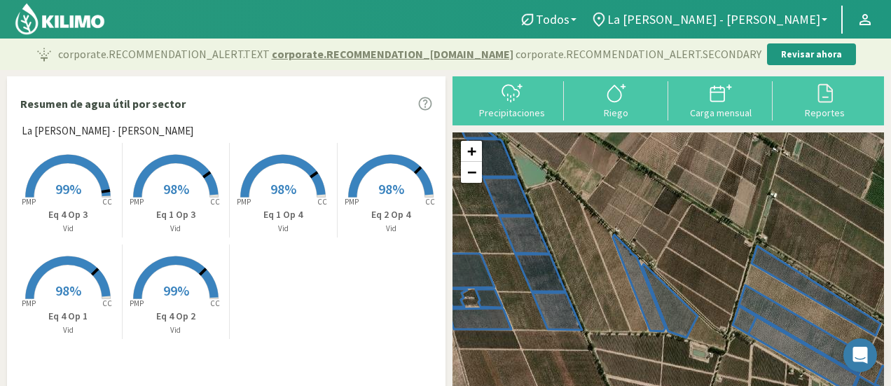
click at [78, 212] on p "Eq 4 Op 3" at bounding box center [68, 214] width 107 height 15
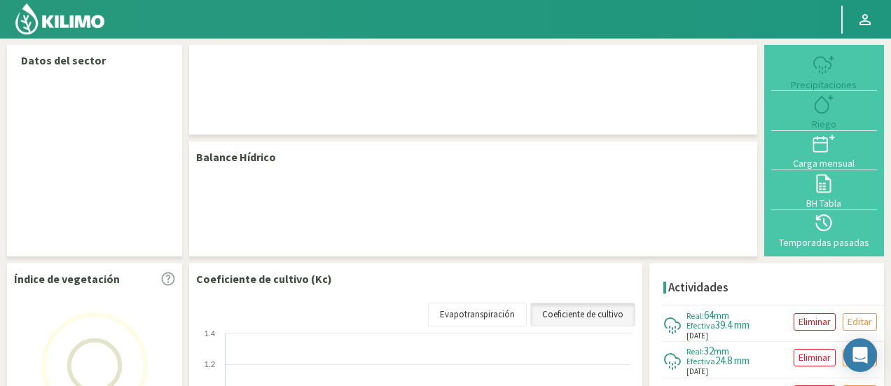
select select "2: Object"
select select "5: Object"
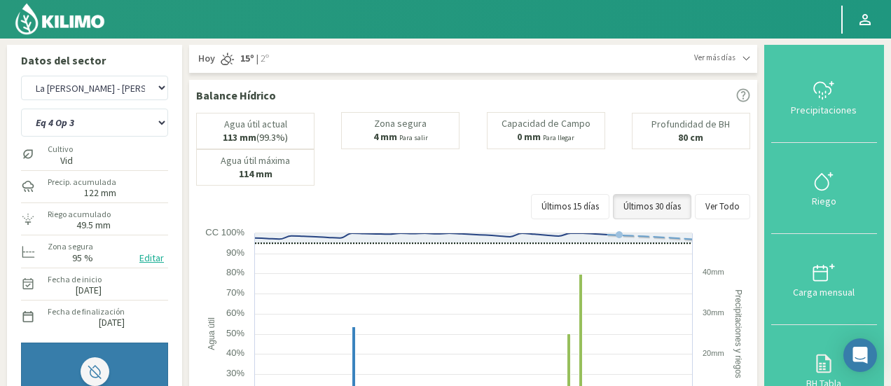
click at [150, 257] on button "Editar" at bounding box center [151, 258] width 33 height 16
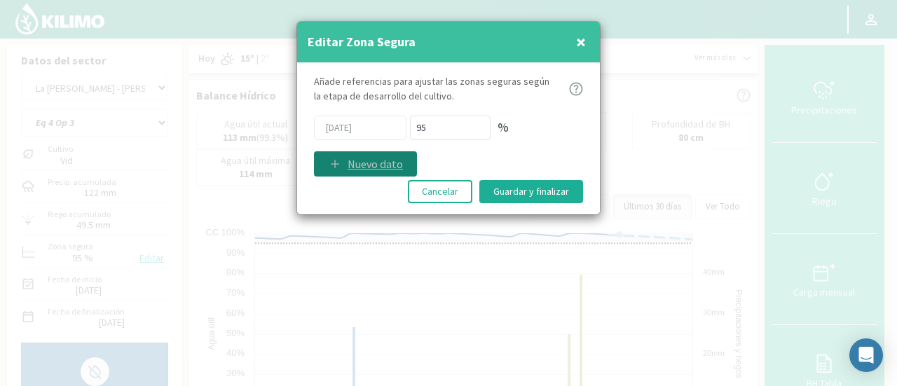
click at [380, 160] on p "Nuevo dato" at bounding box center [375, 164] width 55 height 17
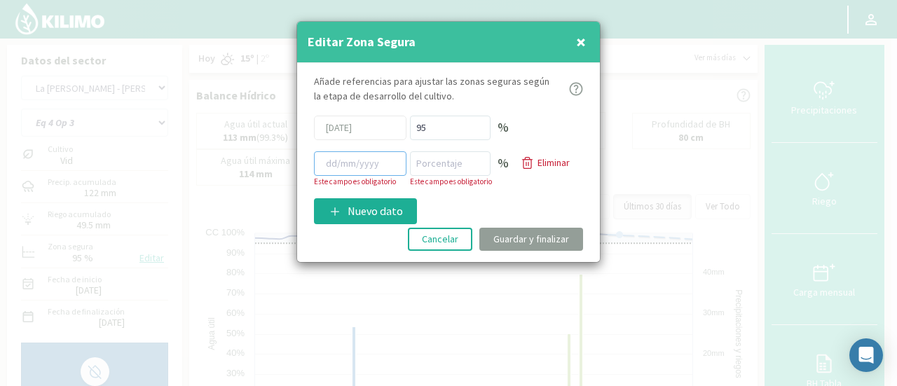
click at [359, 164] on input at bounding box center [360, 163] width 92 height 25
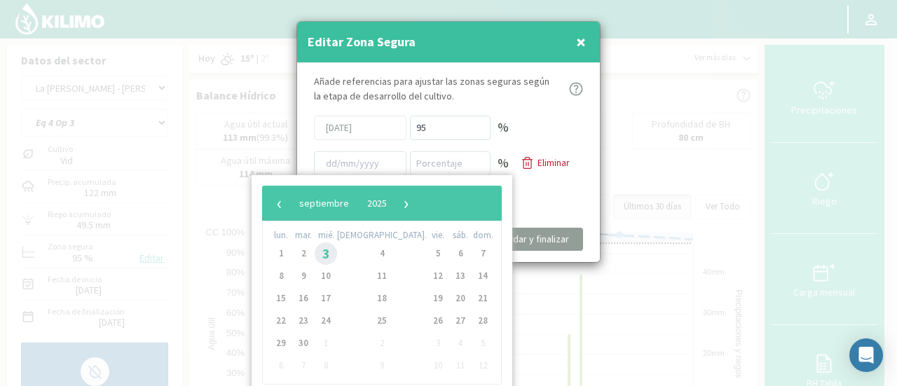
click at [332, 254] on span "3" at bounding box center [326, 253] width 22 height 22
type input "[DATE]"
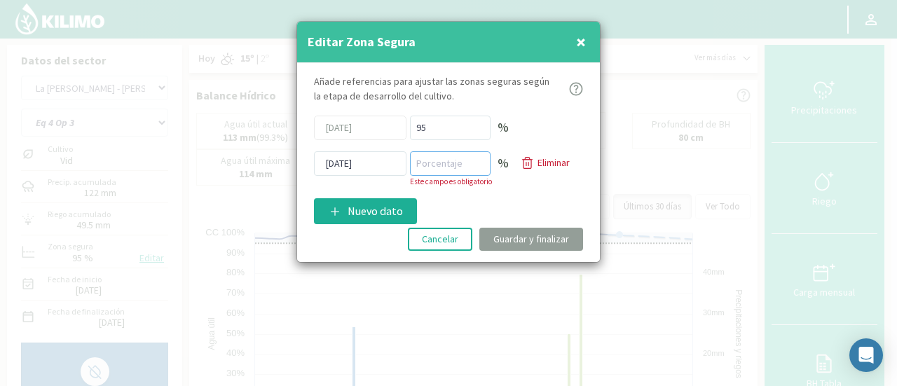
click at [429, 162] on input "number" at bounding box center [450, 163] width 81 height 25
type input "75"
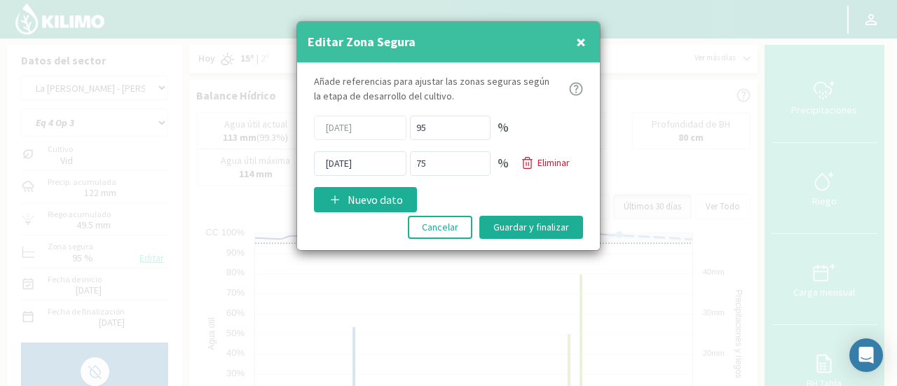
click at [451, 203] on div "Añade referencias para ajustar las zonas seguras [PERSON_NAME] de desarrollo de…" at bounding box center [448, 157] width 303 height 188
click at [523, 224] on button "Guardar y finalizar" at bounding box center [531, 227] width 104 height 23
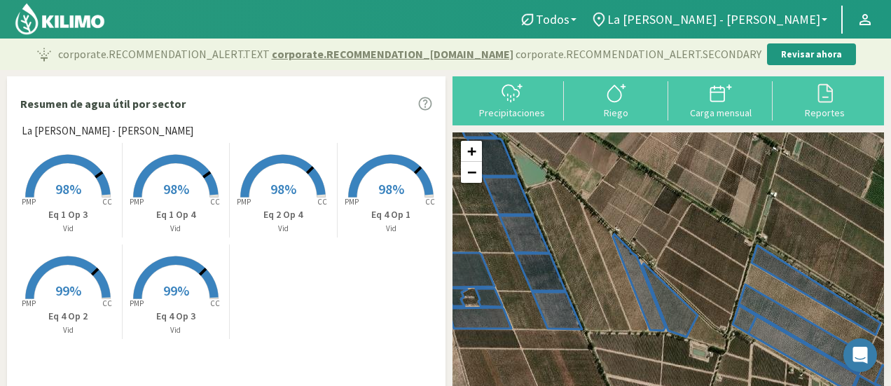
click at [63, 193] on span "98%" at bounding box center [68, 189] width 26 height 18
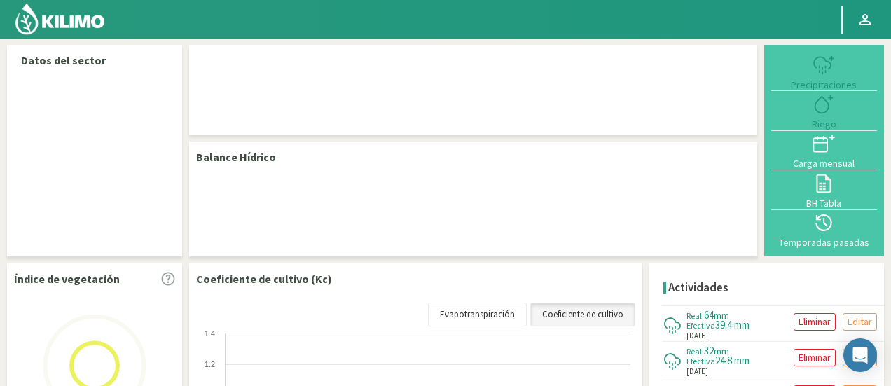
select select "2: Object"
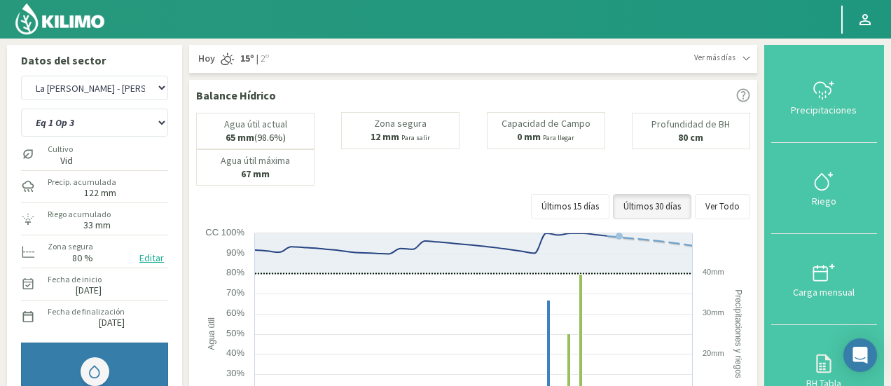
click at [150, 256] on button "Editar" at bounding box center [151, 258] width 33 height 16
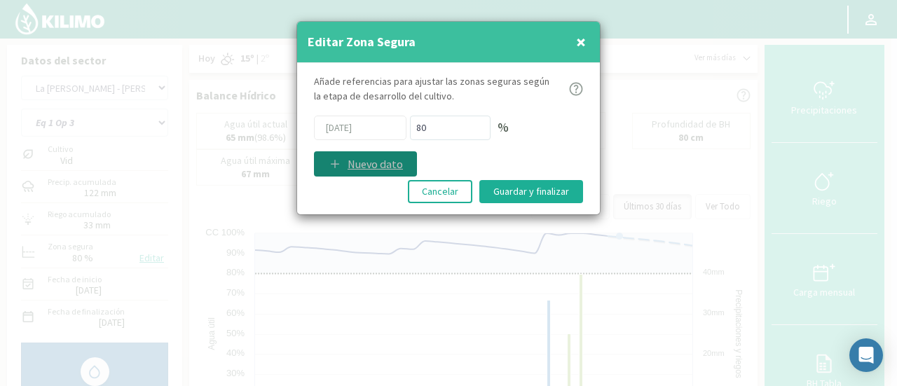
click at [355, 170] on p "Nuevo dato" at bounding box center [375, 164] width 55 height 17
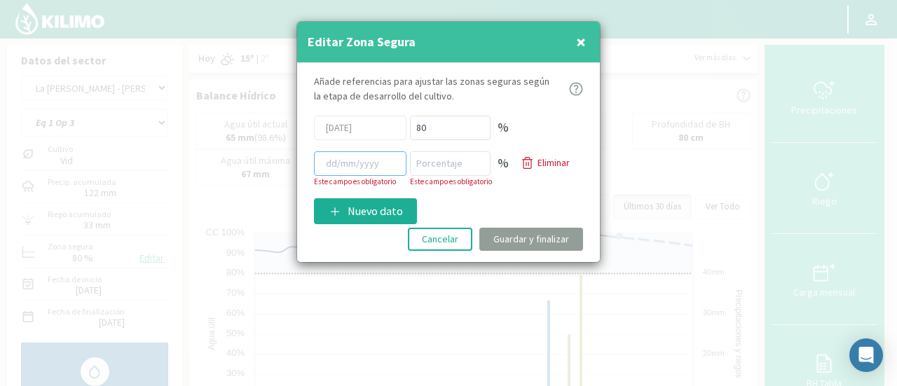
click at [358, 164] on input at bounding box center [360, 163] width 92 height 25
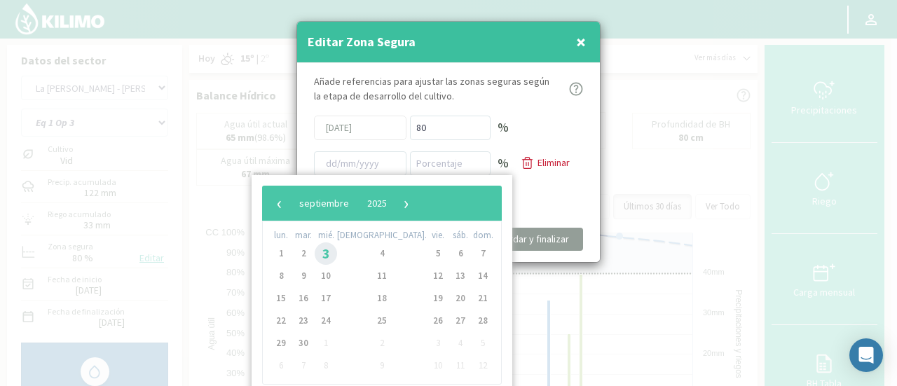
click at [332, 257] on span "3" at bounding box center [326, 253] width 22 height 22
type input "[DATE]"
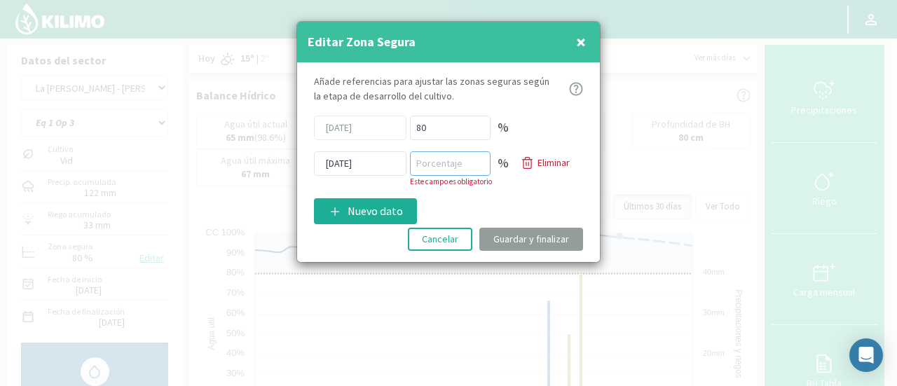
click at [448, 169] on input "number" at bounding box center [450, 163] width 81 height 25
type input "75"
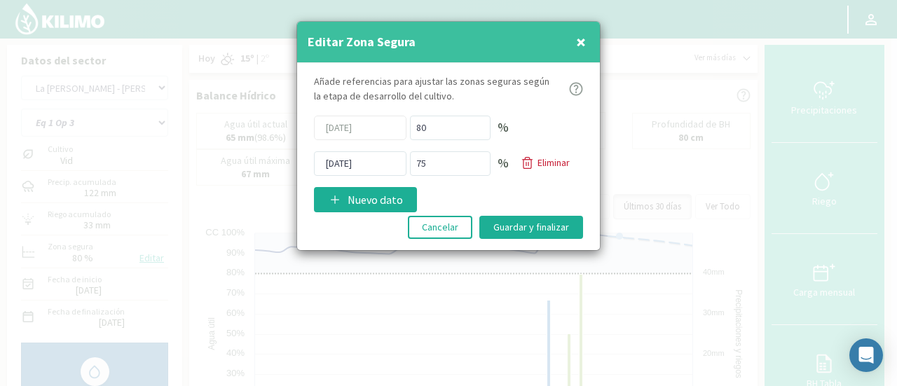
click at [474, 197] on div "Añade referencias para ajustar las zonas seguras según la etapa de desarrollo d…" at bounding box center [448, 157] width 303 height 188
click at [516, 225] on button "Guardar y finalizar" at bounding box center [531, 227] width 104 height 23
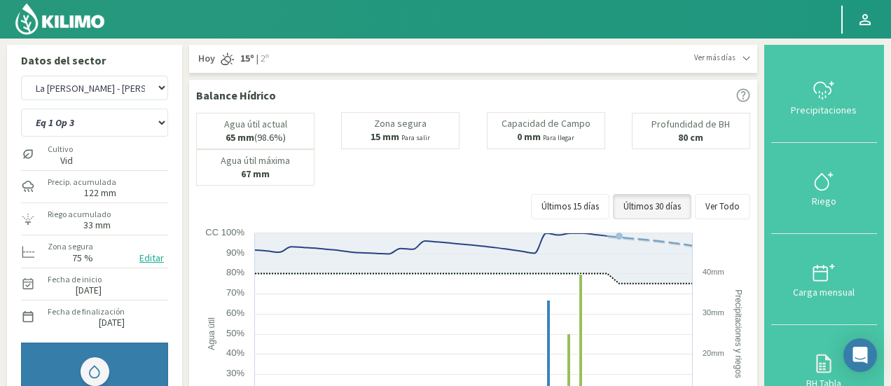
click at [149, 259] on button "Editar" at bounding box center [151, 258] width 33 height 16
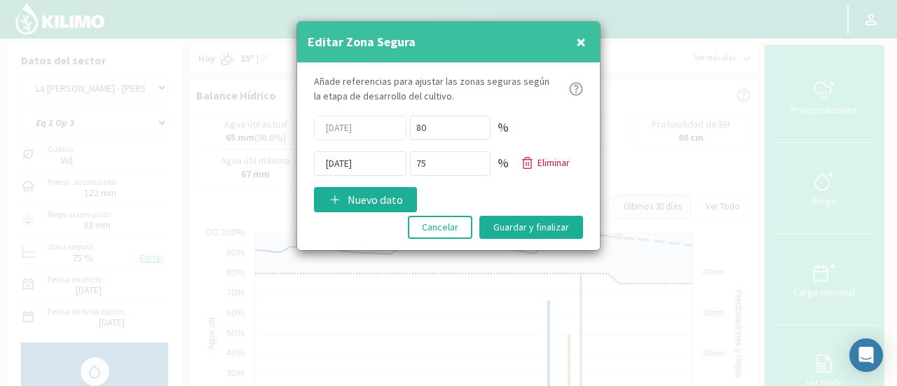
click at [580, 39] on span "×" at bounding box center [581, 41] width 10 height 23
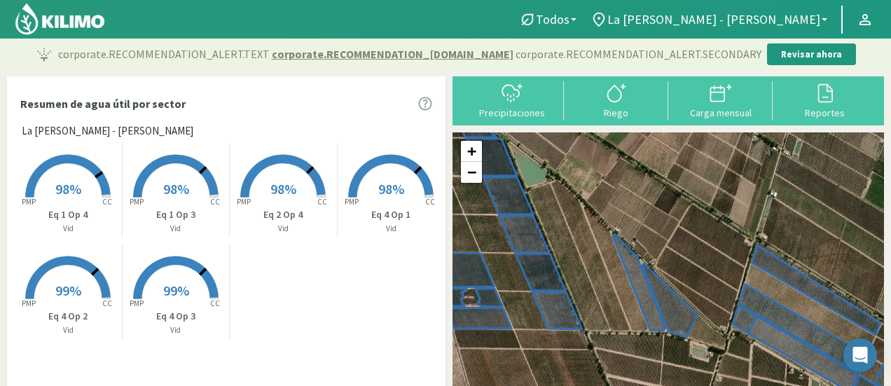
click at [77, 194] on span "98%" at bounding box center [68, 189] width 26 height 18
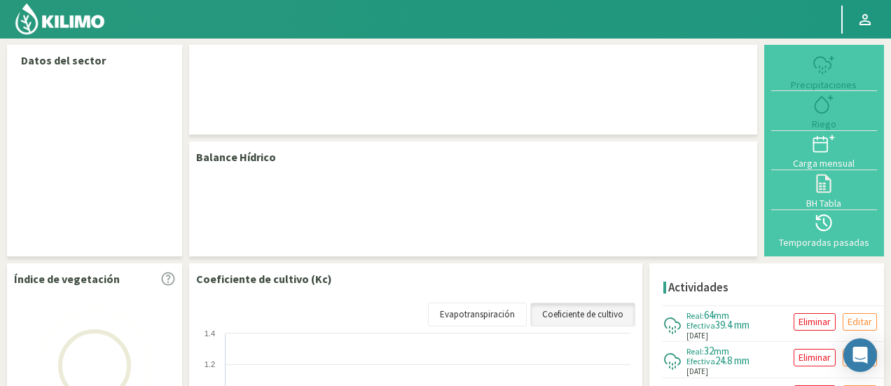
select select "2: Object"
select select "1: Object"
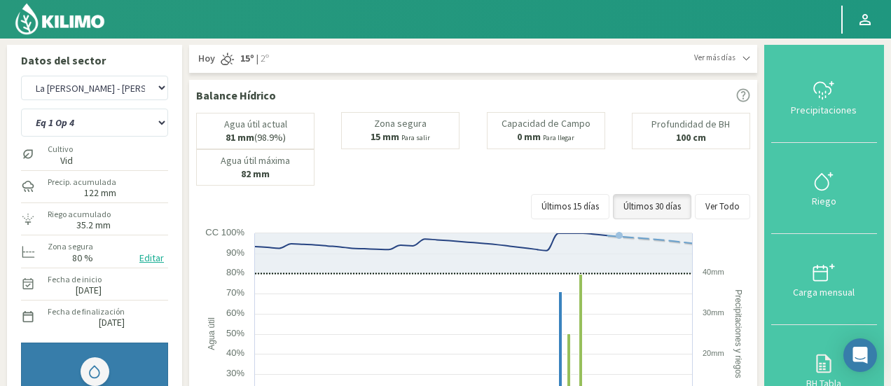
click at [149, 257] on button "Editar" at bounding box center [151, 258] width 33 height 16
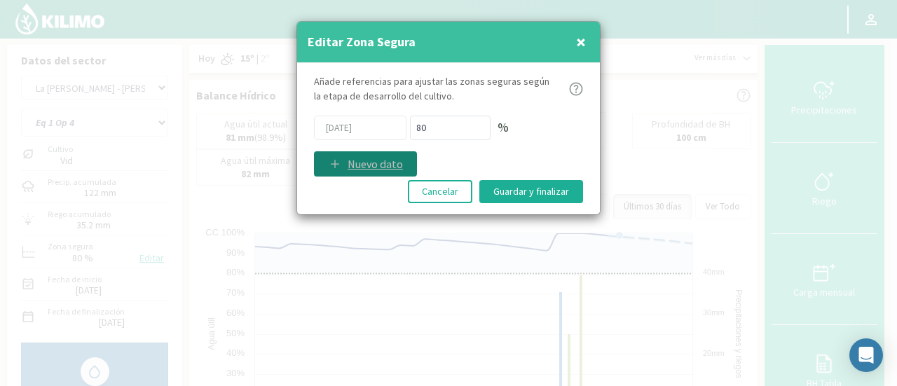
click at [397, 161] on p "Nuevo dato" at bounding box center [375, 164] width 55 height 17
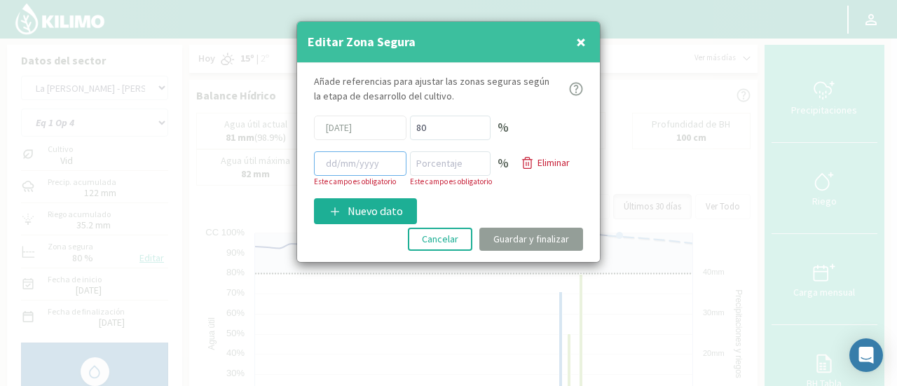
click at [359, 162] on input at bounding box center [360, 163] width 92 height 25
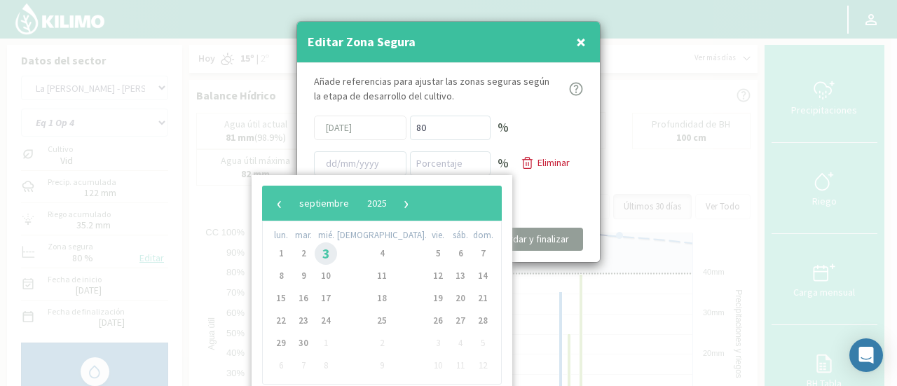
click at [334, 254] on span "3" at bounding box center [326, 253] width 22 height 22
type input "[DATE]"
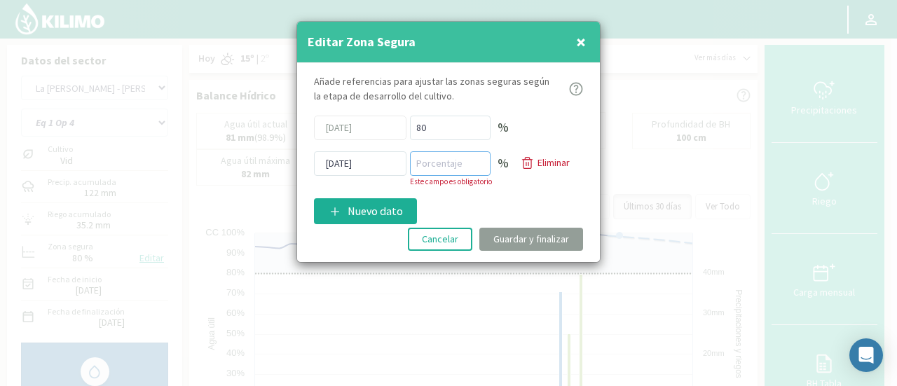
click at [460, 166] on input "number" at bounding box center [450, 163] width 81 height 25
type input "75"
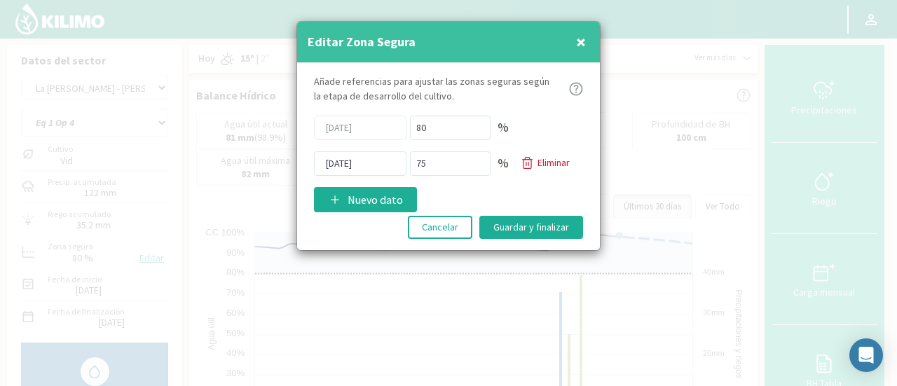
click at [469, 200] on div "Añade referencias para ajustar las zonas seguras según la etapa de desarrollo d…" at bounding box center [448, 157] width 303 height 188
click at [523, 228] on button "Guardar y finalizar" at bounding box center [531, 227] width 104 height 23
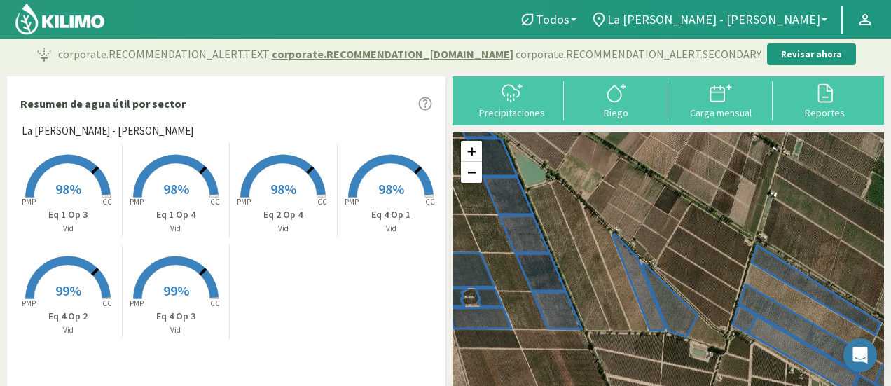
click at [81, 179] on rect at bounding box center [68, 199] width 112 height 112
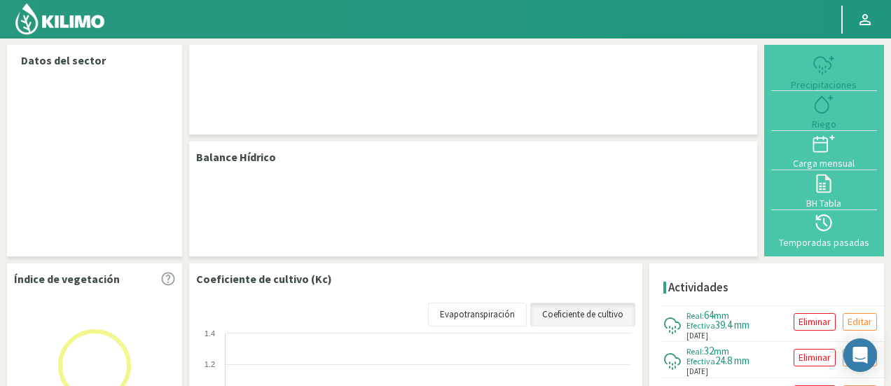
select select "2: Object"
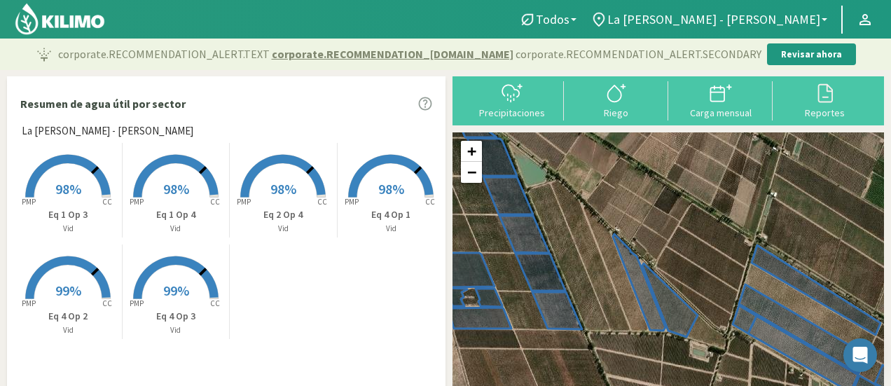
click at [82, 204] on rect at bounding box center [68, 199] width 112 height 112
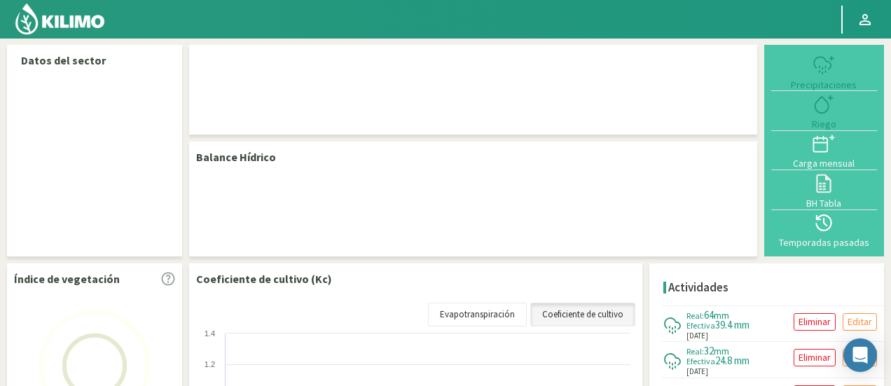
select select "2: Object"
